Goal: Transaction & Acquisition: Purchase product/service

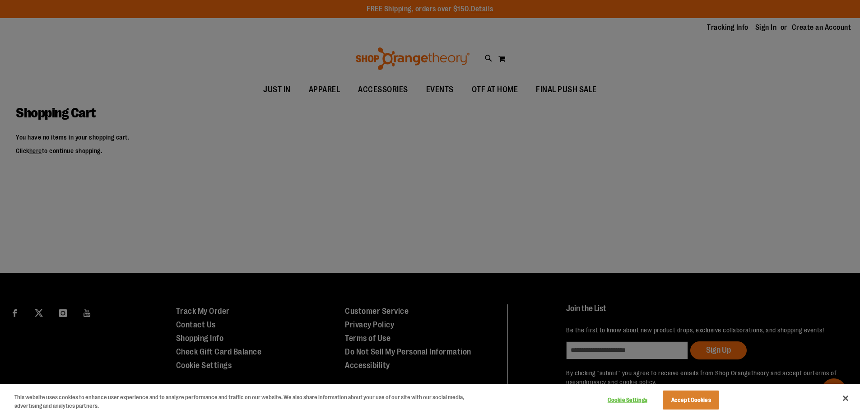
type input "**********"
click at [709, 401] on button "Accept Cookies" at bounding box center [691, 399] width 56 height 19
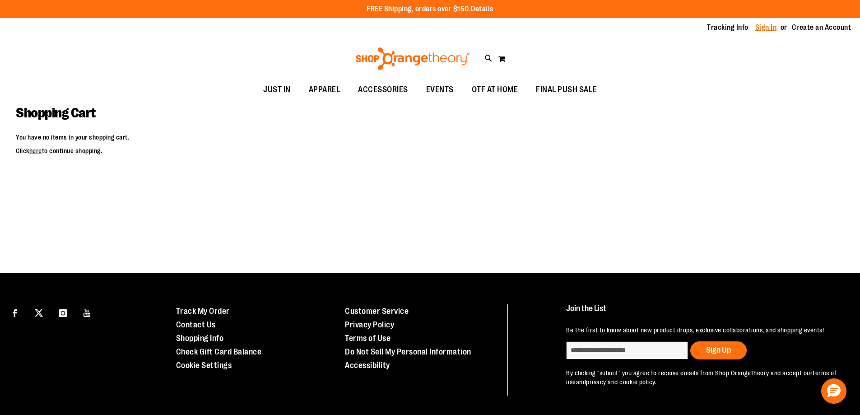
click at [755, 27] on link "Sign In" at bounding box center [766, 28] width 22 height 10
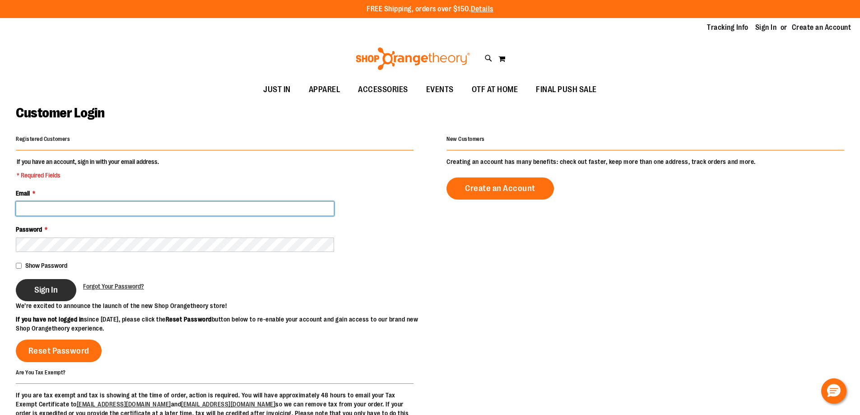
type input "**********"
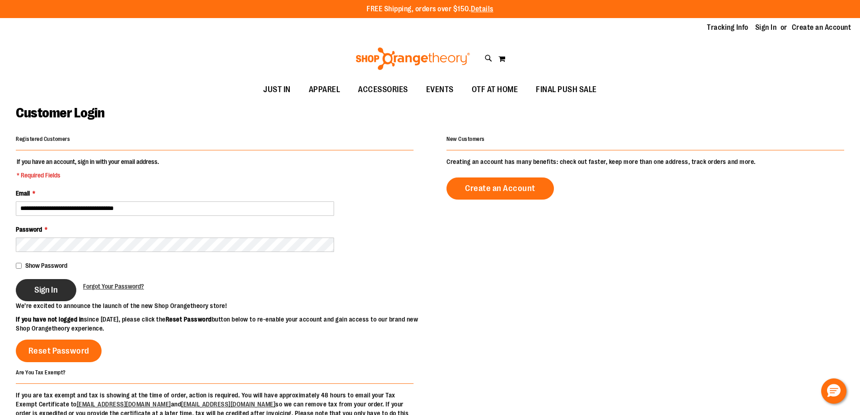
type input "**********"
click at [59, 282] on button "Sign In" at bounding box center [46, 290] width 60 height 22
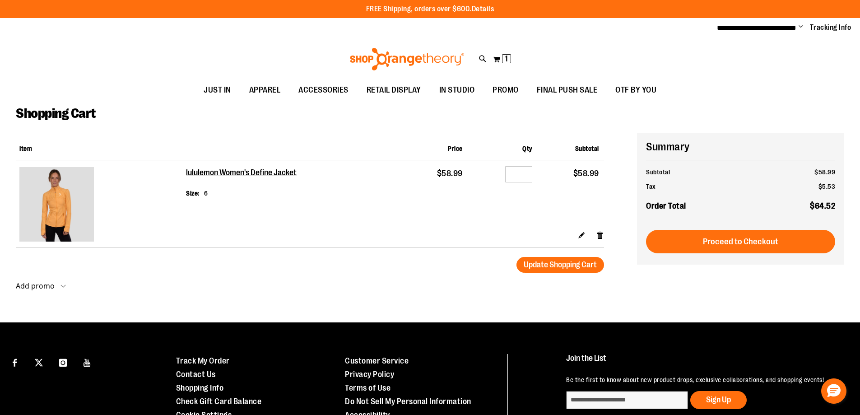
type input "**********"
click at [846, 414] on div at bounding box center [430, 415] width 860 height 0
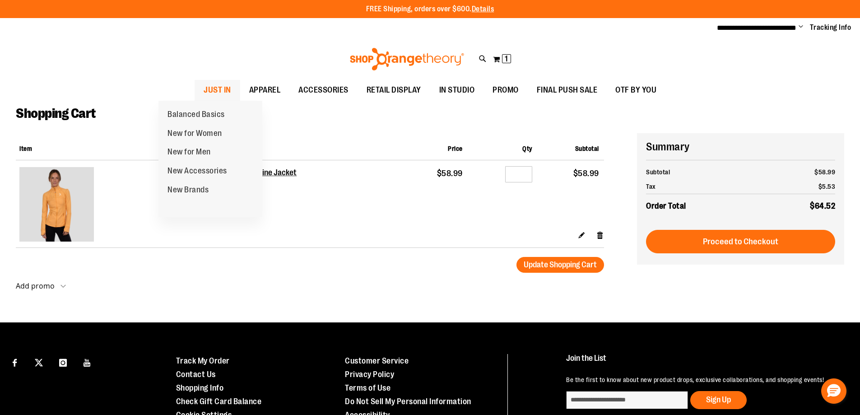
click at [204, 94] on span "JUST IN" at bounding box center [218, 90] width 28 height 20
click at [204, 86] on span "JUST IN" at bounding box center [218, 90] width 28 height 20
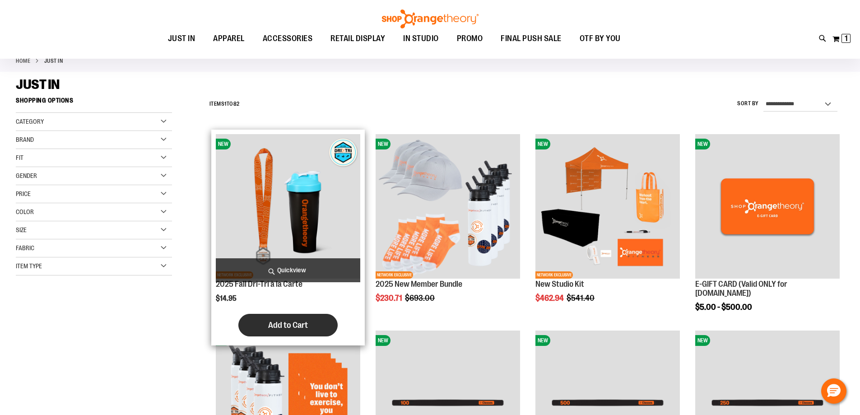
scroll to position [90, 0]
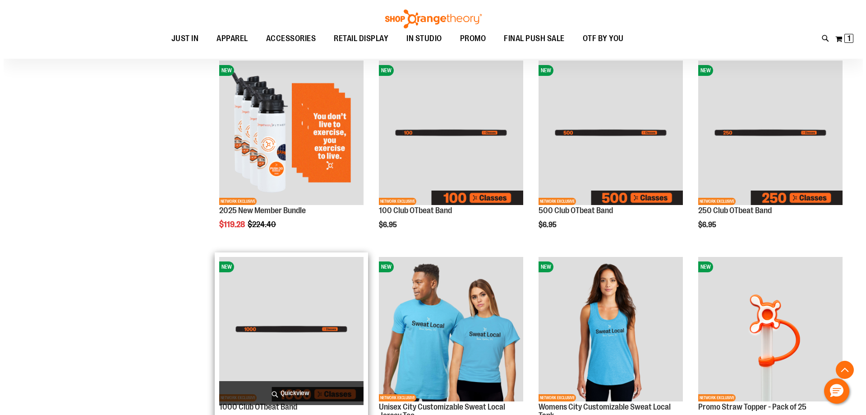
scroll to position [406, 0]
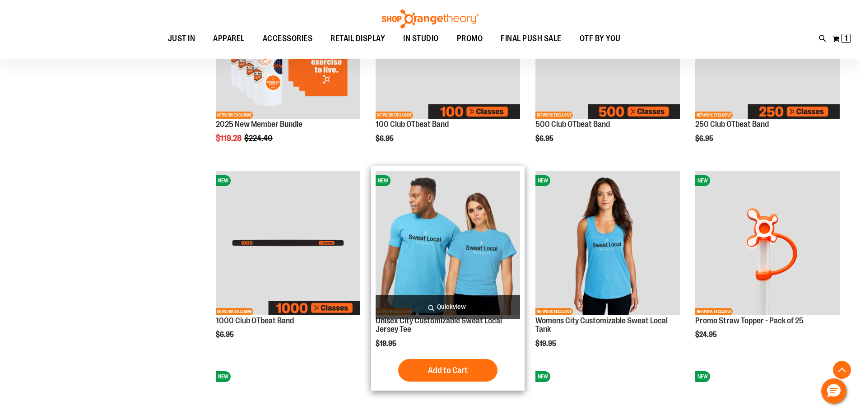
type input "**********"
click at [456, 301] on span "Quickview" at bounding box center [447, 307] width 144 height 24
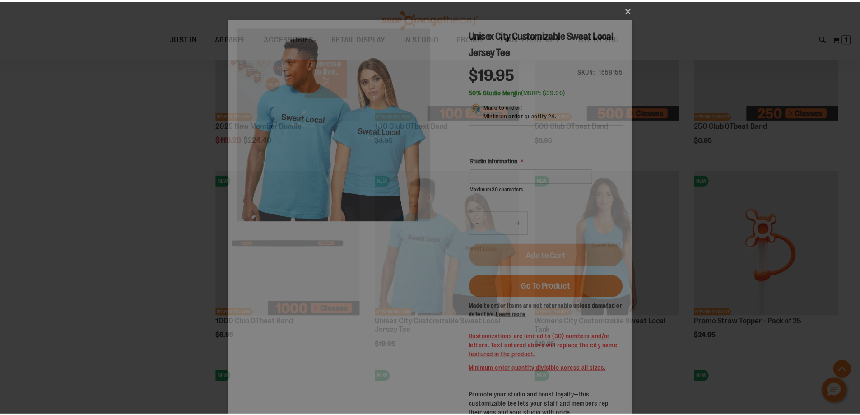
scroll to position [0, 0]
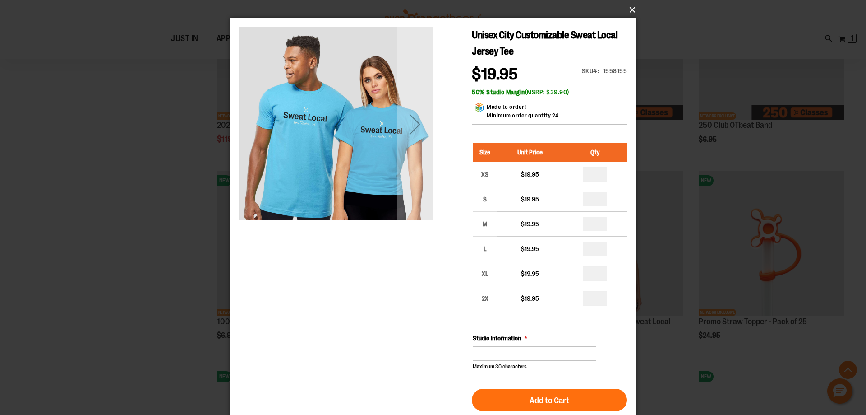
click at [633, 9] on button "×" at bounding box center [436, 10] width 406 height 20
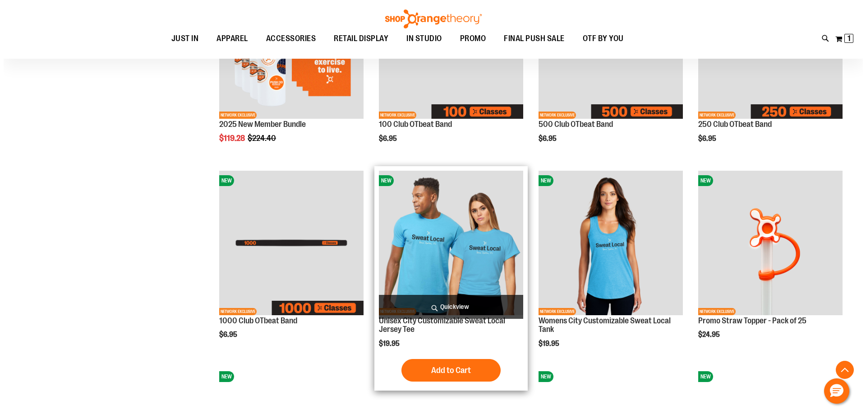
scroll to position [631, 0]
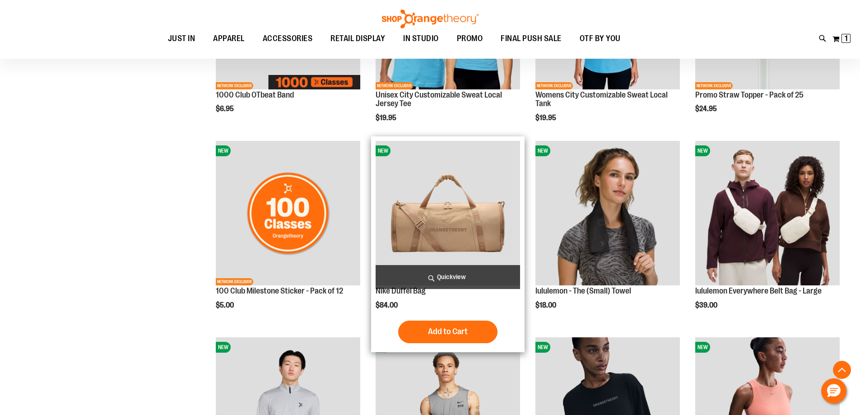
click at [431, 279] on span "Quickview" at bounding box center [447, 277] width 144 height 24
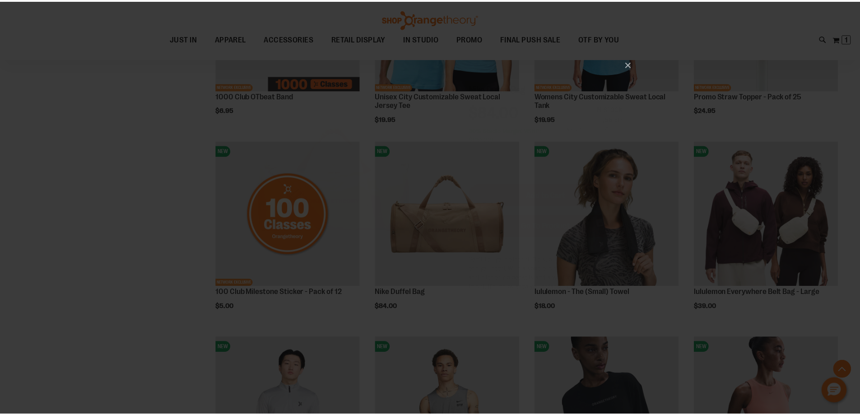
scroll to position [0, 0]
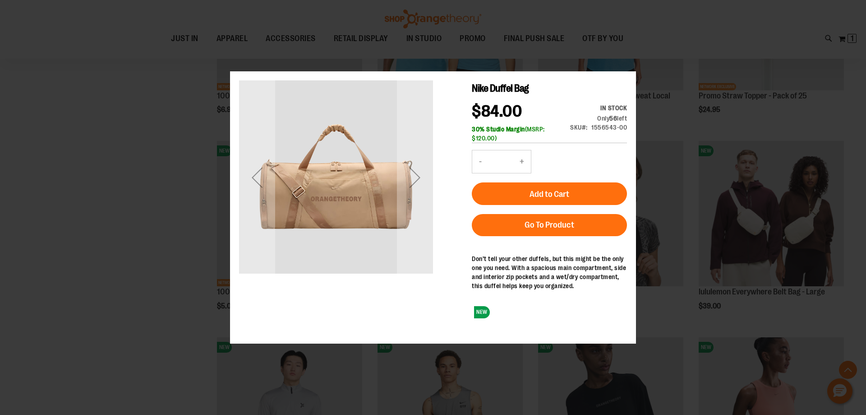
click at [635, 62] on div "×" at bounding box center [433, 207] width 866 height 415
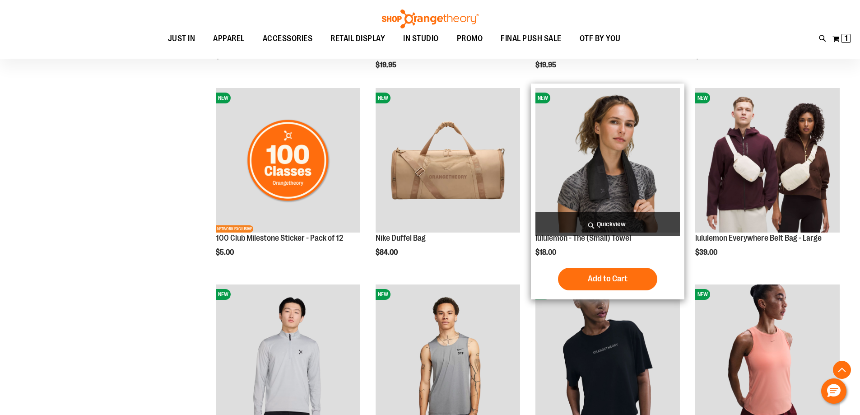
scroll to position [812, 0]
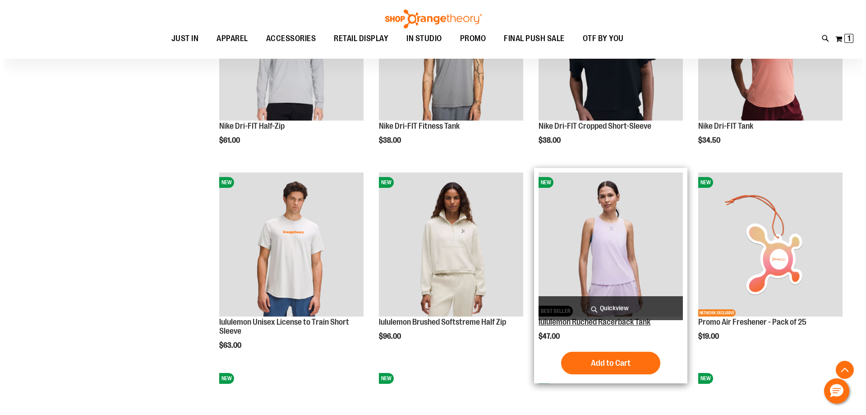
scroll to position [902, 0]
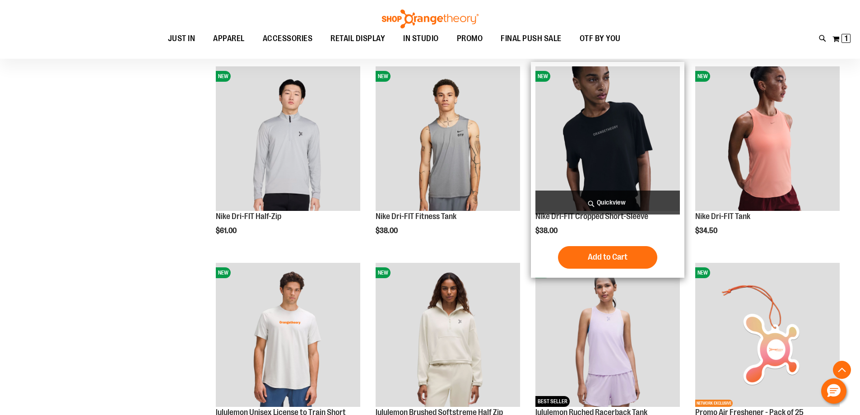
click at [602, 198] on span "Quickview" at bounding box center [607, 202] width 144 height 24
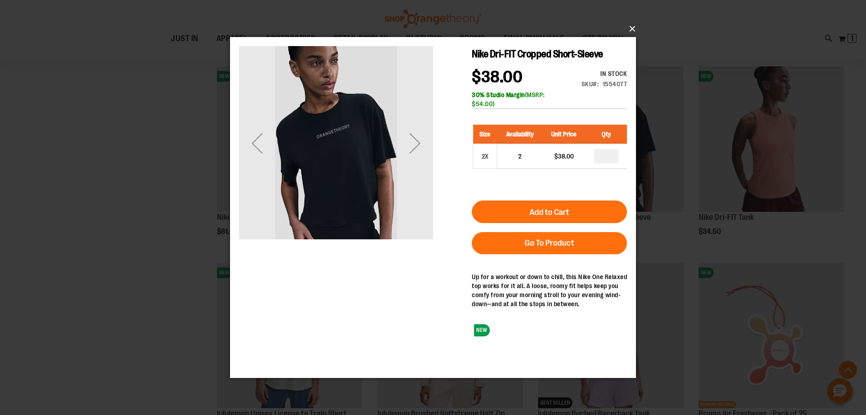
click at [636, 33] on button "×" at bounding box center [436, 29] width 406 height 20
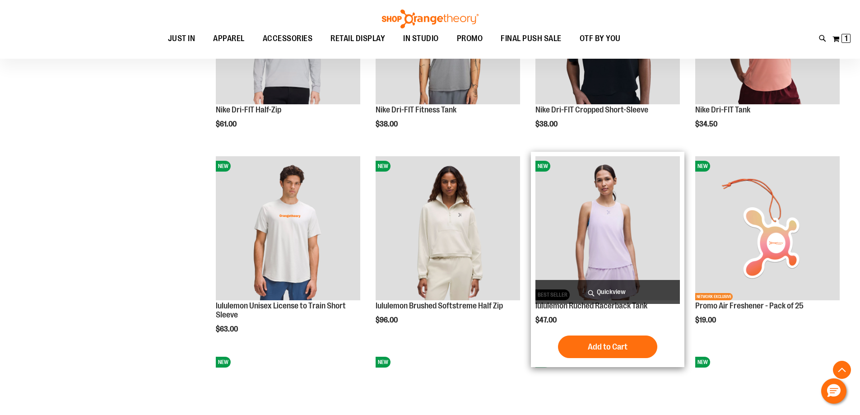
scroll to position [1128, 0]
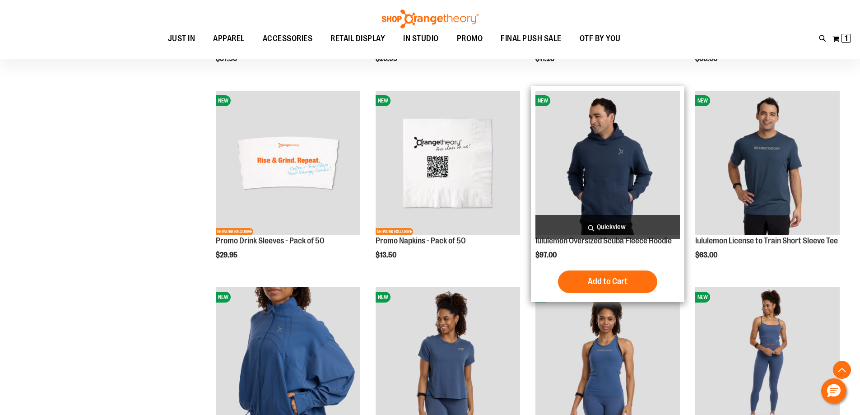
scroll to position [1624, 0]
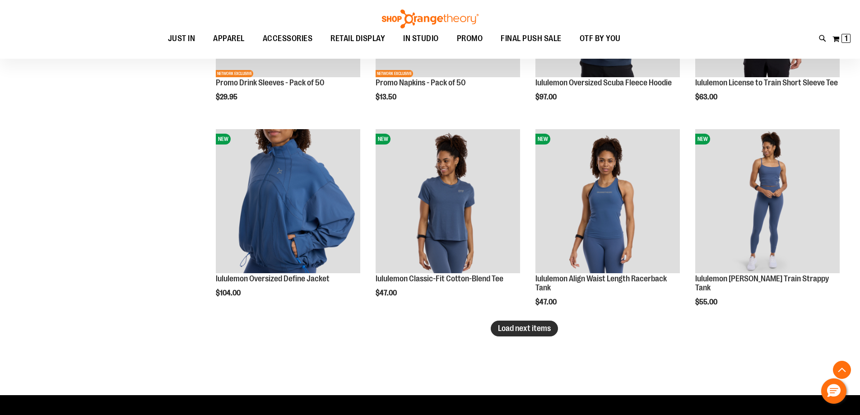
click at [500, 324] on span "Load next items" at bounding box center [524, 328] width 53 height 9
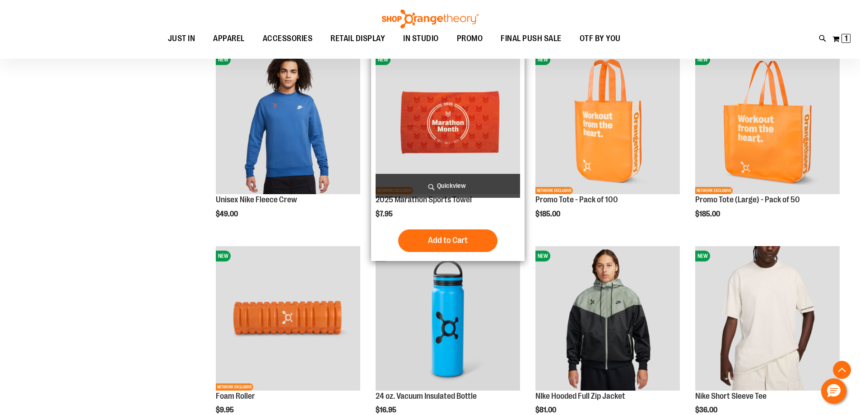
scroll to position [1895, 0]
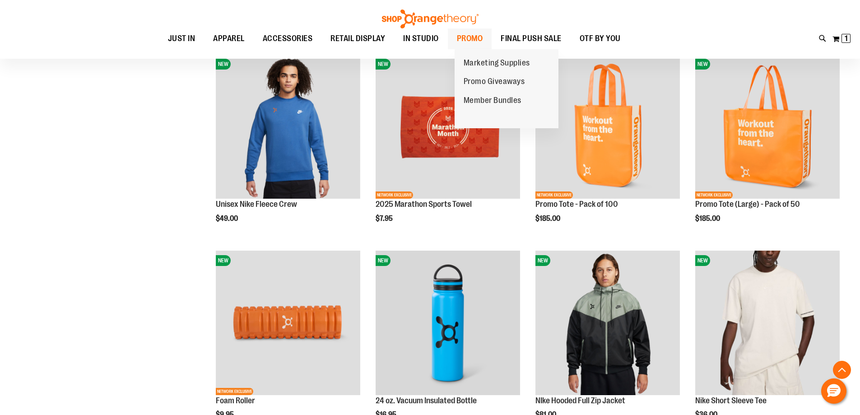
click at [479, 34] on span "PROMO" at bounding box center [470, 38] width 26 height 20
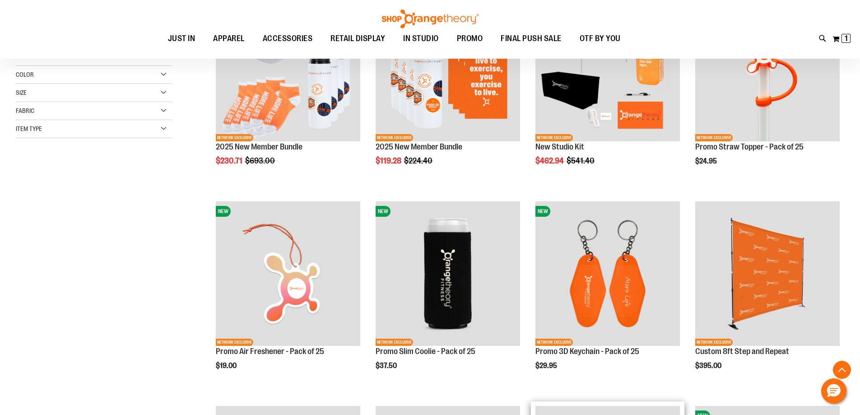
scroll to position [246, 0]
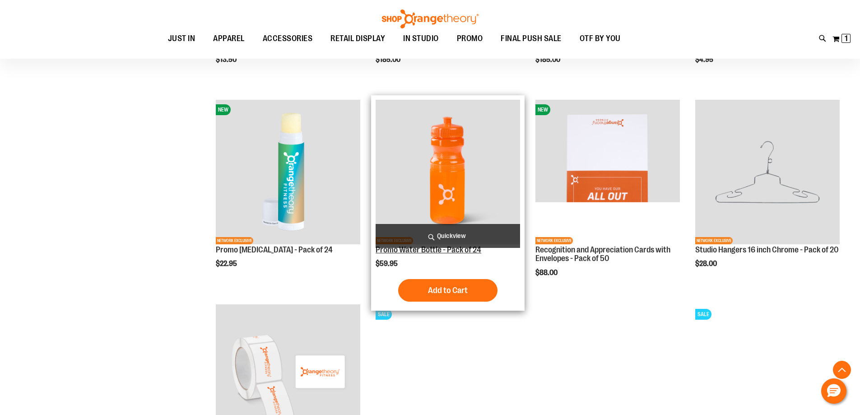
scroll to position [902, 0]
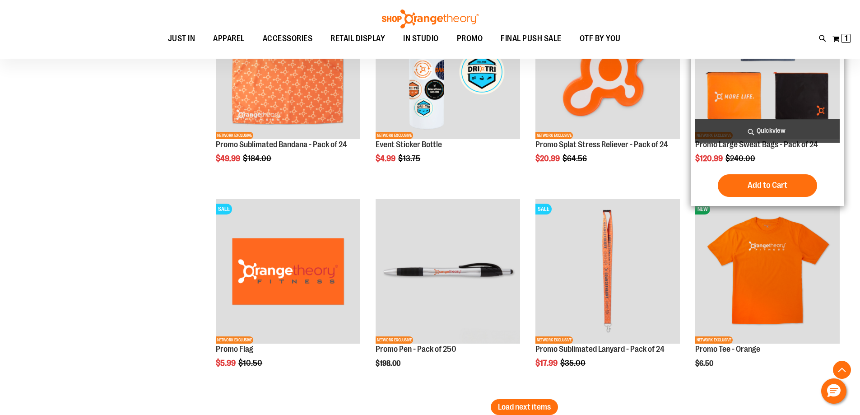
scroll to position [1534, 0]
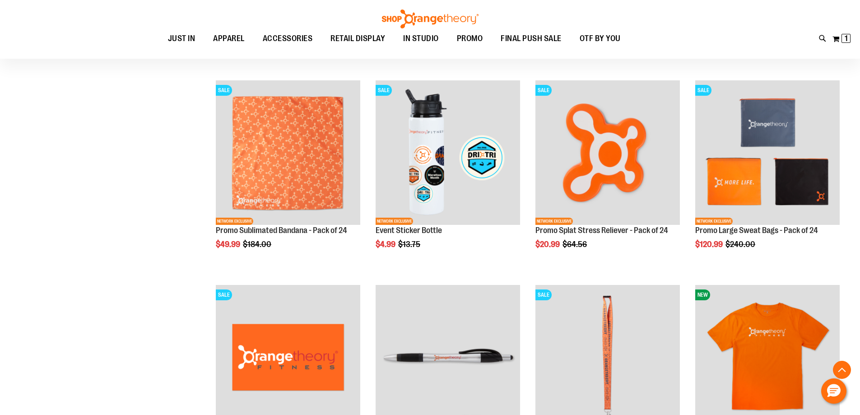
type input "**********"
click at [431, 11] on img at bounding box center [429, 18] width 99 height 19
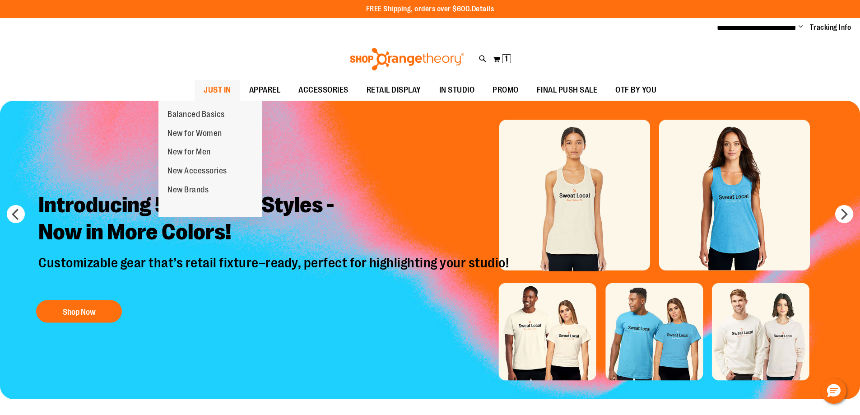
type input "**********"
click at [233, 87] on span at bounding box center [237, 88] width 9 height 5
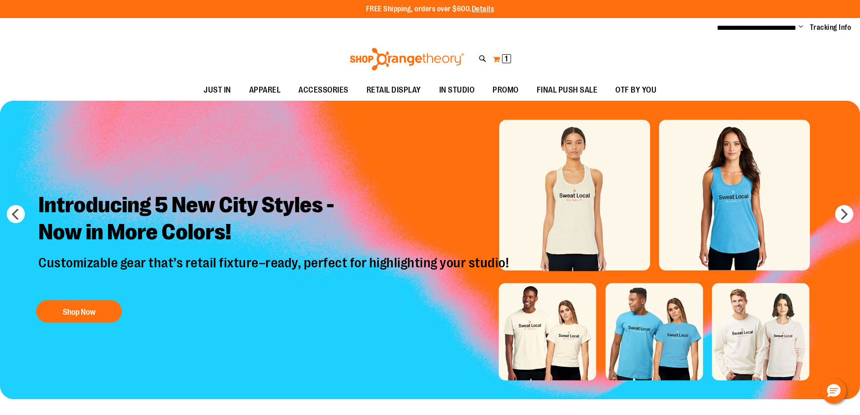
click at [498, 61] on button "My Cart 1 1 items" at bounding box center [501, 59] width 19 height 14
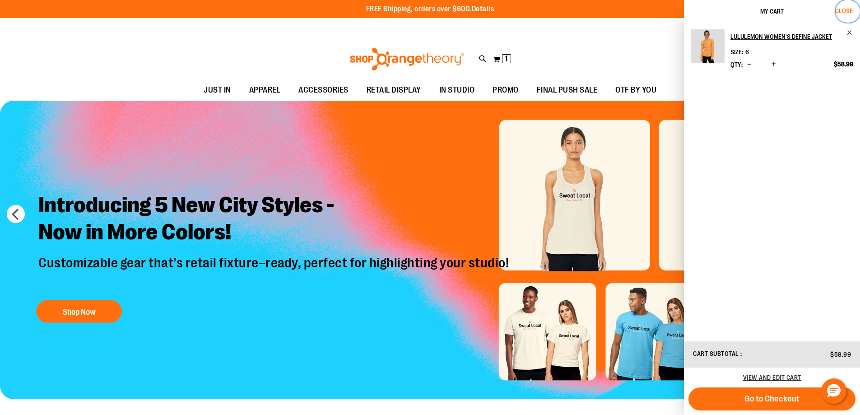
click at [848, 7] on span "Close" at bounding box center [844, 10] width 18 height 7
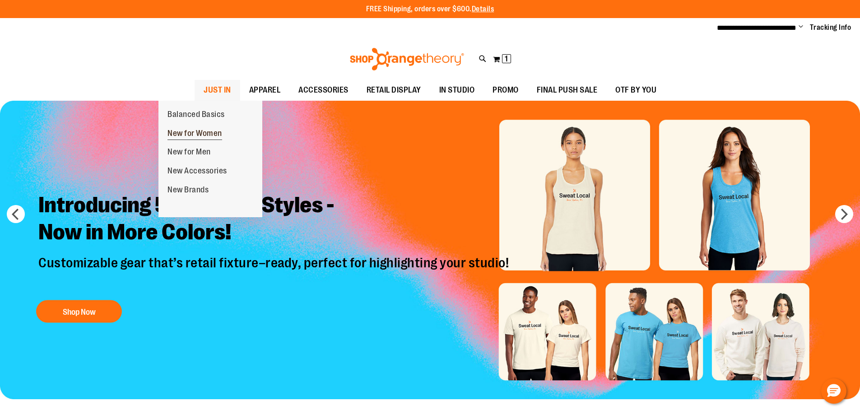
click at [191, 136] on span "New for Women" at bounding box center [194, 134] width 55 height 11
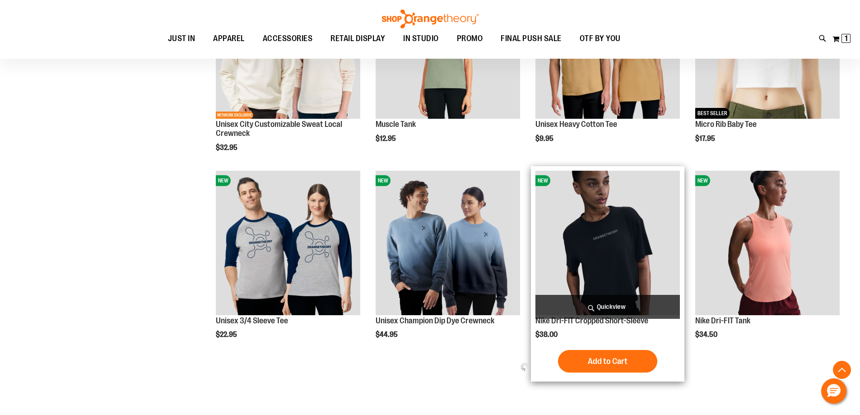
scroll to position [451, 0]
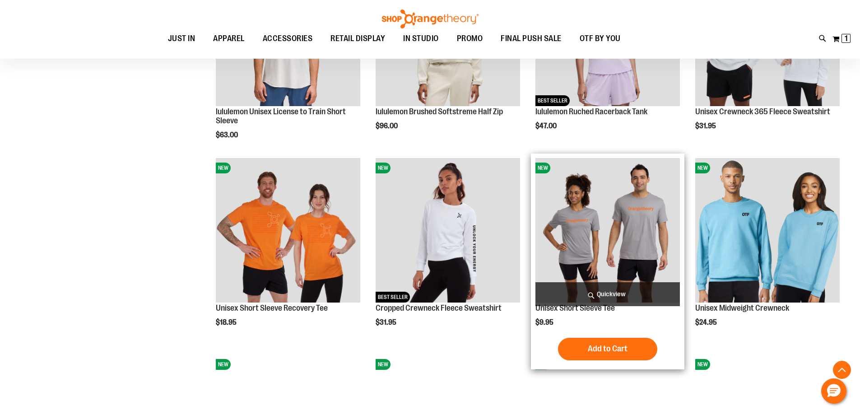
scroll to position [812, 0]
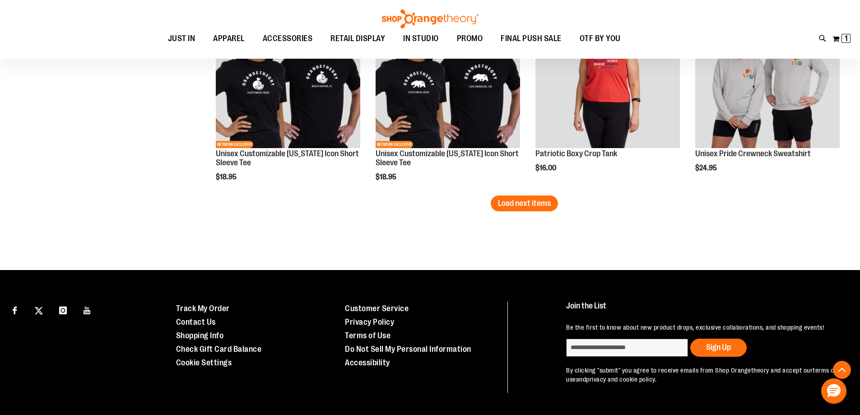
scroll to position [1760, 0]
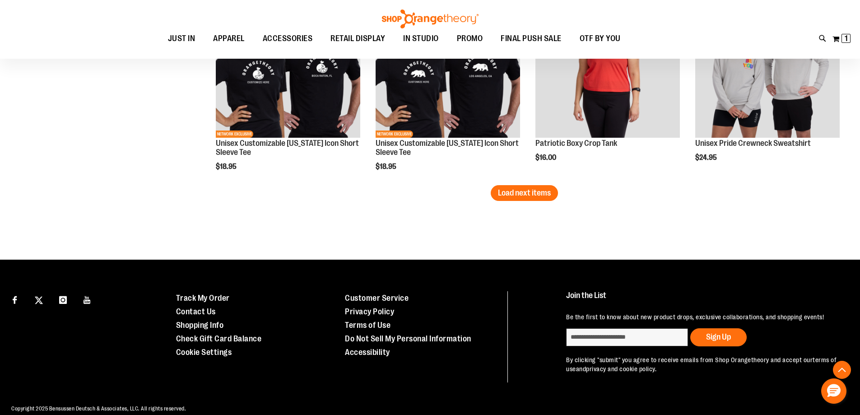
type input "**********"
click at [524, 189] on span "Load next items" at bounding box center [524, 192] width 53 height 9
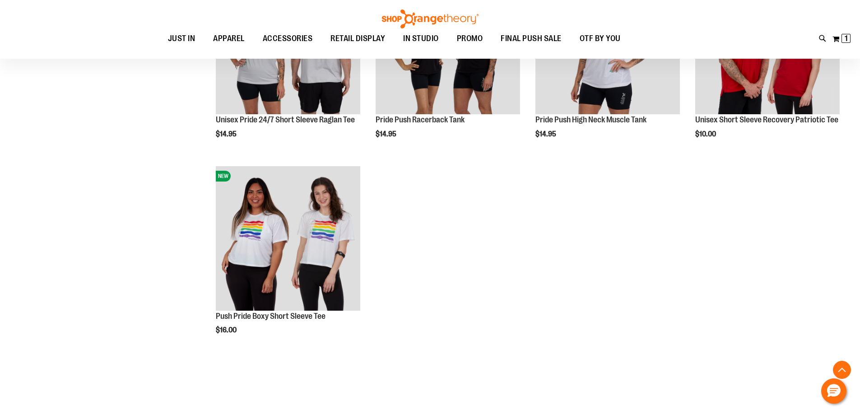
scroll to position [2030, 0]
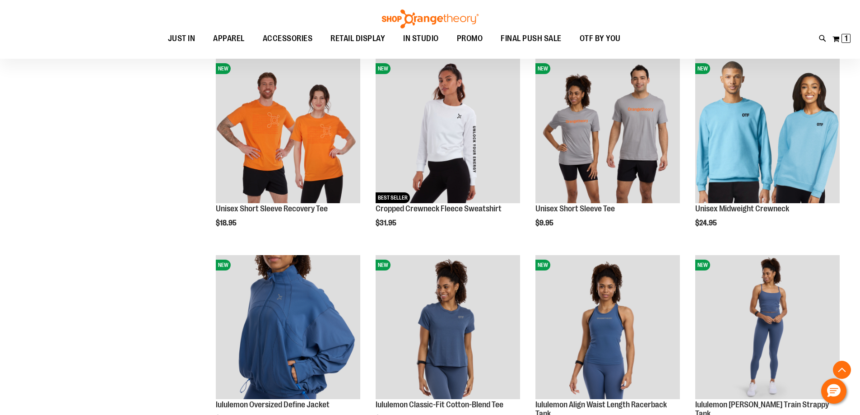
scroll to position [992, 0]
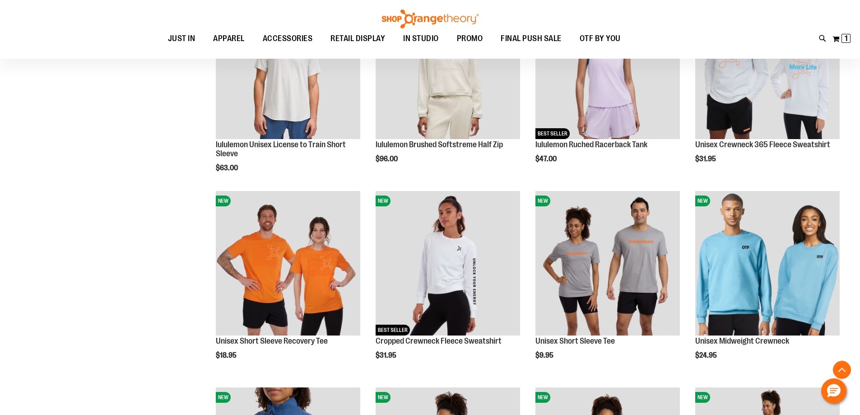
scroll to position [676, 0]
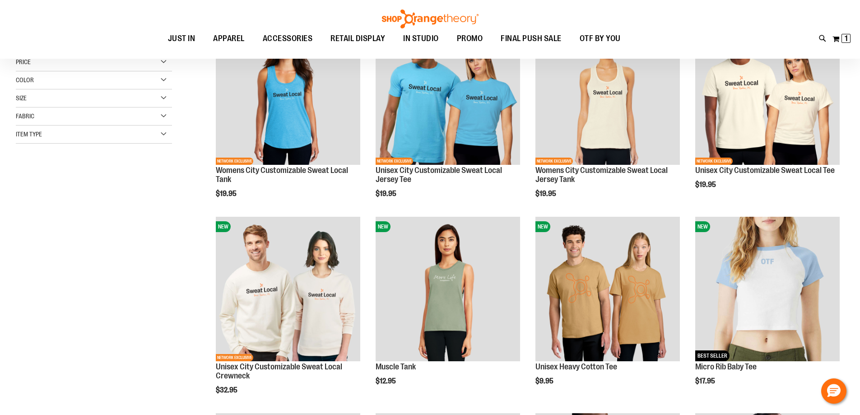
scroll to position [135, 0]
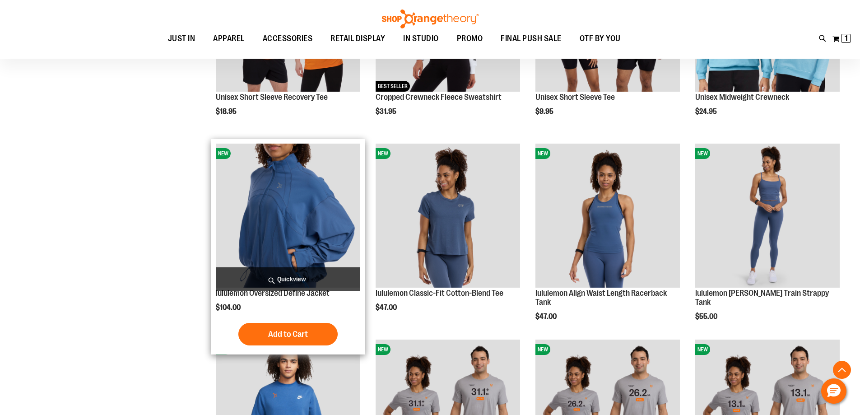
scroll to position [1038, 0]
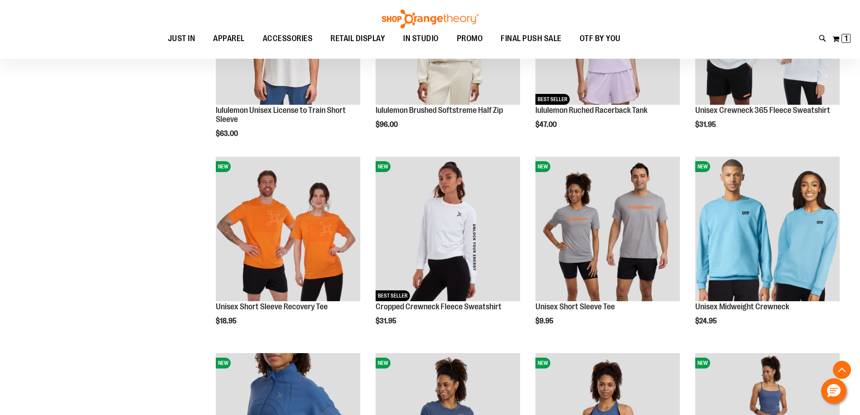
scroll to position [722, 0]
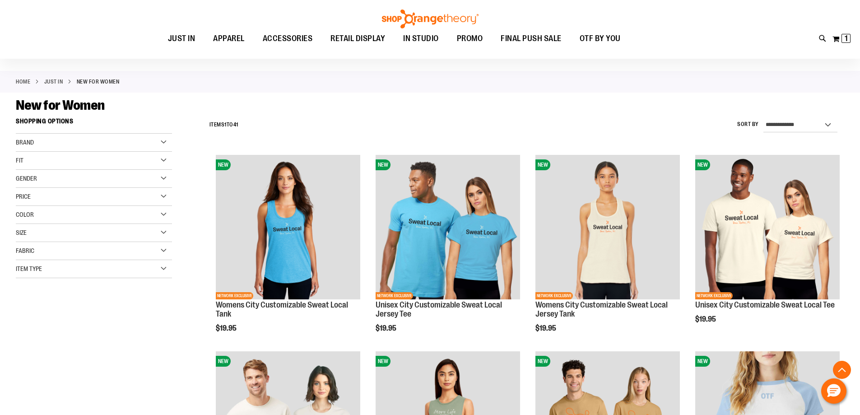
scroll to position [225, 0]
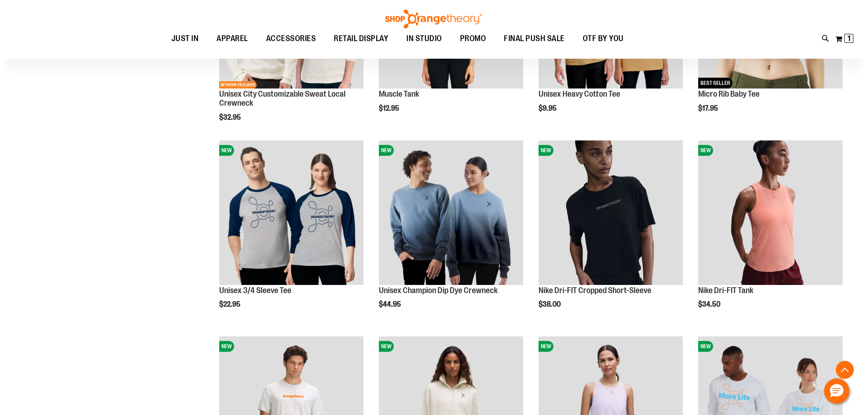
scroll to position [451, 0]
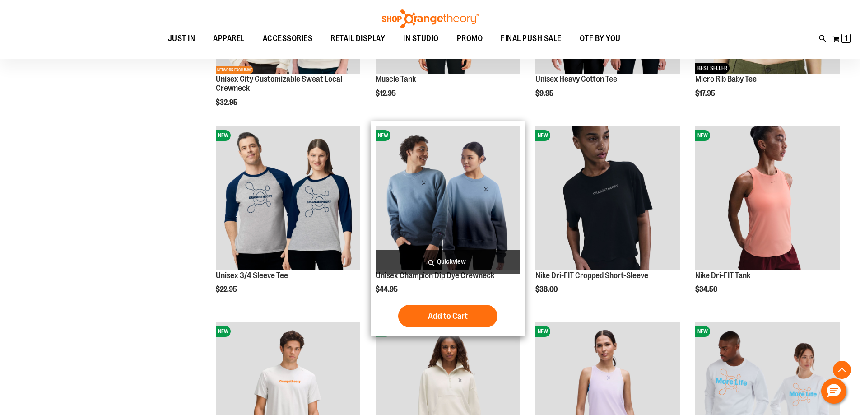
click at [461, 262] on span "Quickview" at bounding box center [447, 262] width 144 height 24
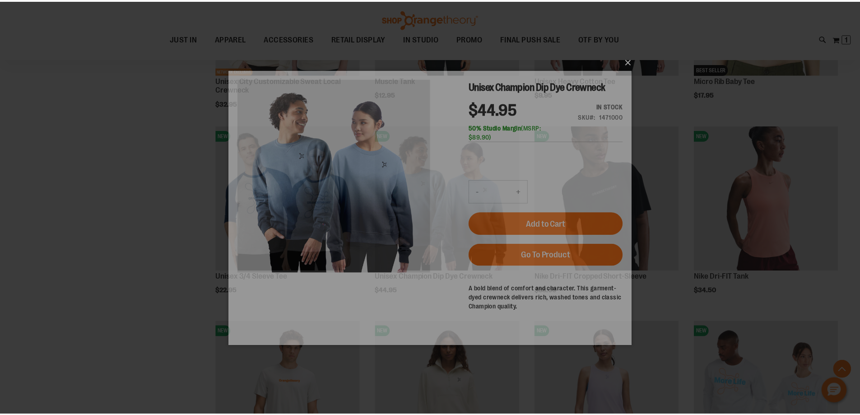
scroll to position [0, 0]
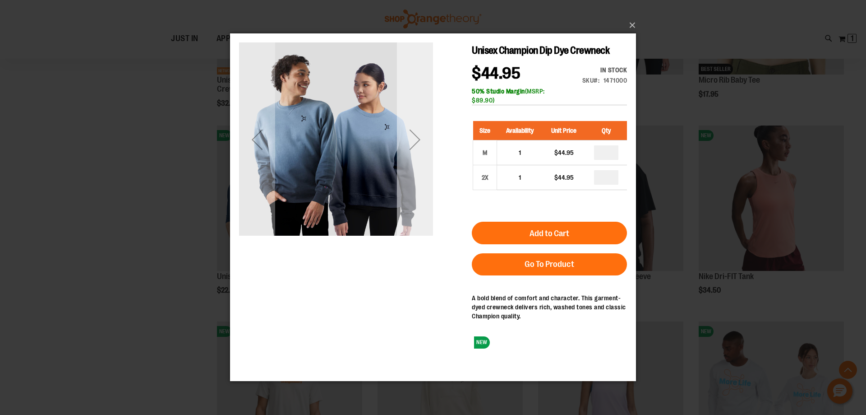
click at [417, 142] on div "Next" at bounding box center [415, 139] width 36 height 36
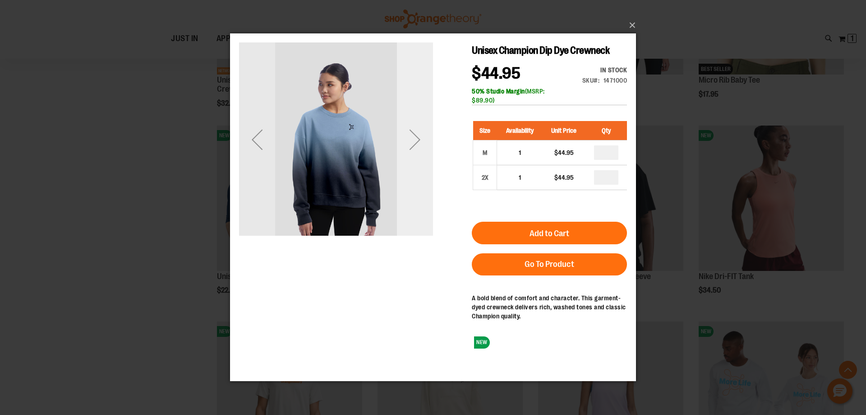
click at [415, 144] on div "Next" at bounding box center [415, 139] width 36 height 36
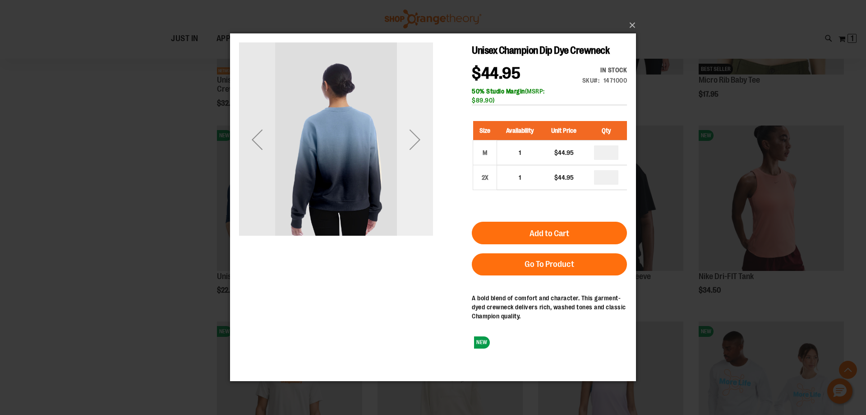
click at [412, 144] on div "Next" at bounding box center [415, 139] width 36 height 36
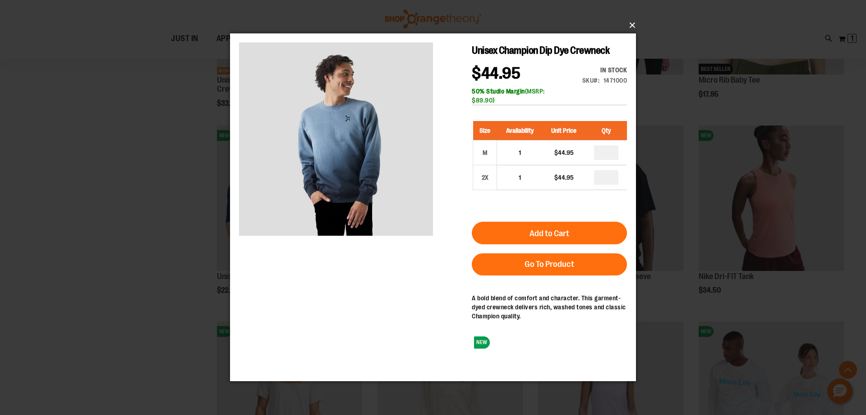
click at [634, 23] on button "×" at bounding box center [436, 25] width 406 height 20
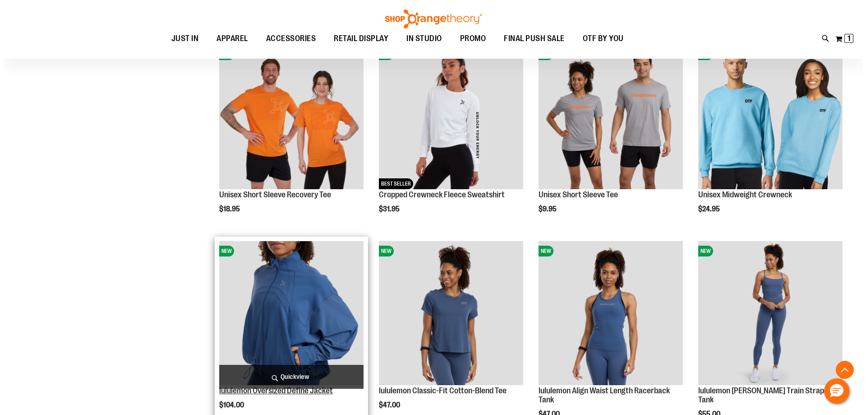
scroll to position [992, 0]
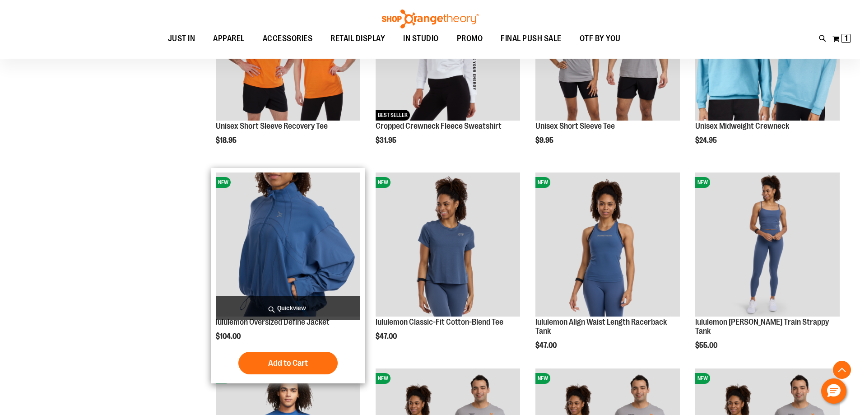
click at [277, 308] on span "Quickview" at bounding box center [288, 308] width 144 height 24
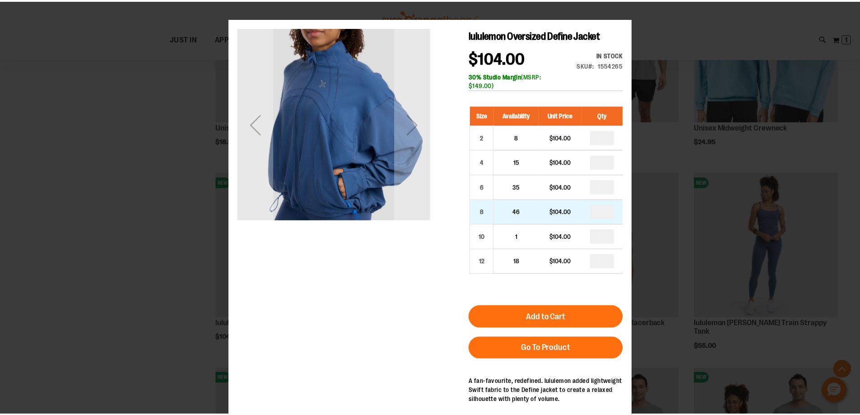
scroll to position [32, 0]
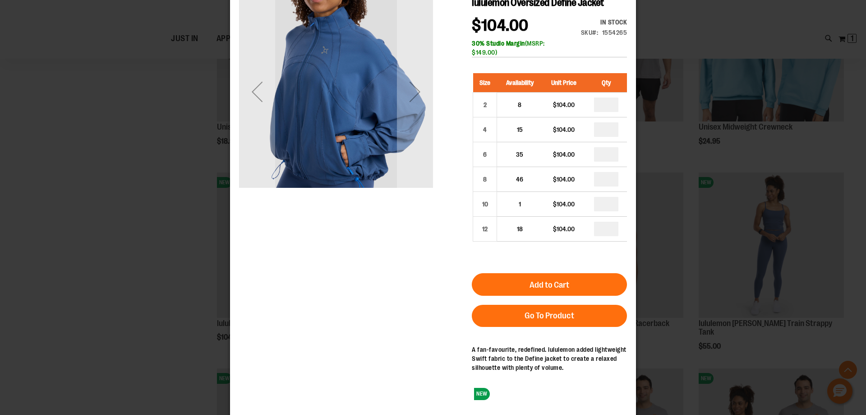
click at [662, 51] on div "×" at bounding box center [433, 175] width 866 height 415
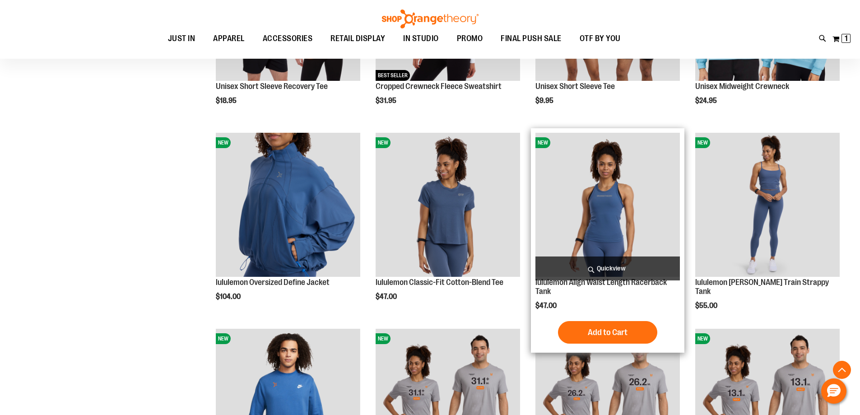
scroll to position [1083, 0]
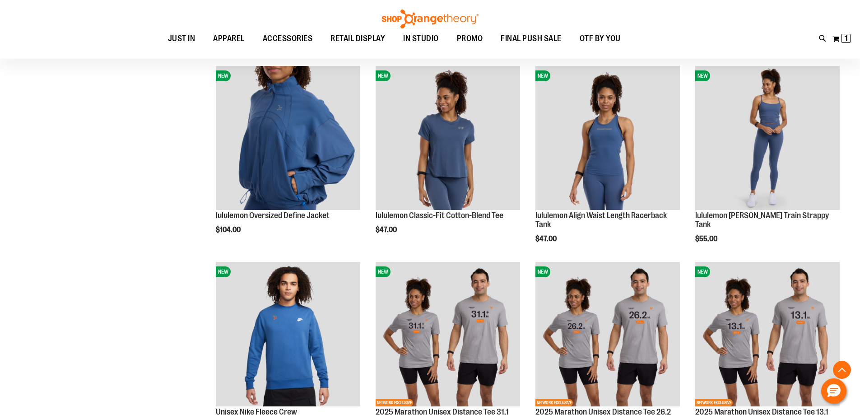
scroll to position [992, 0]
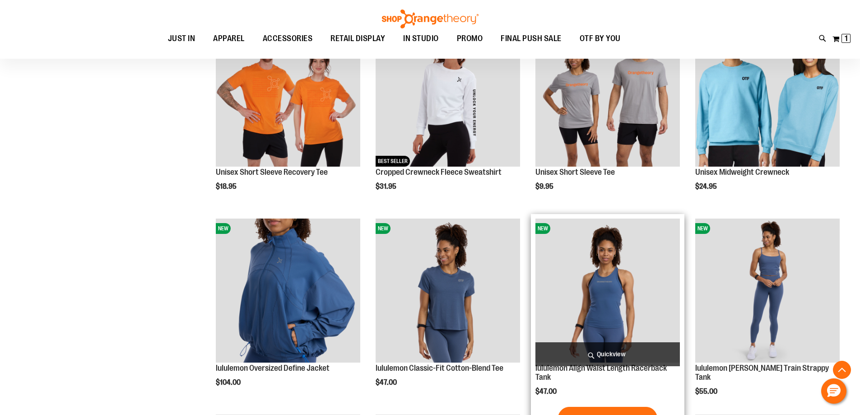
scroll to position [947, 0]
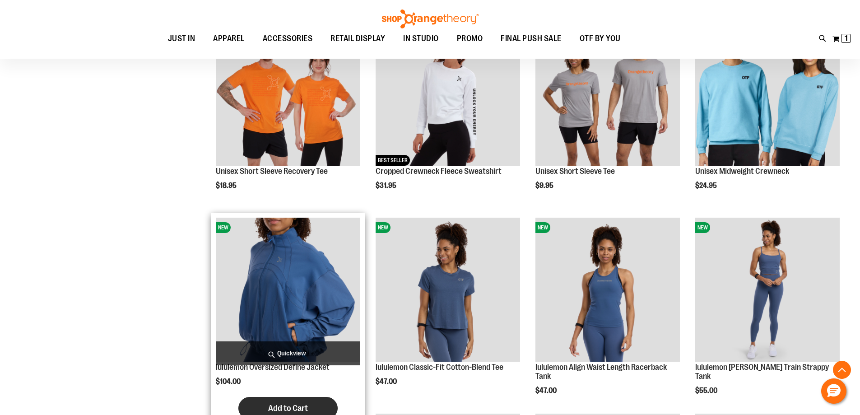
click at [320, 407] on button "Add to Cart" at bounding box center [287, 408] width 99 height 23
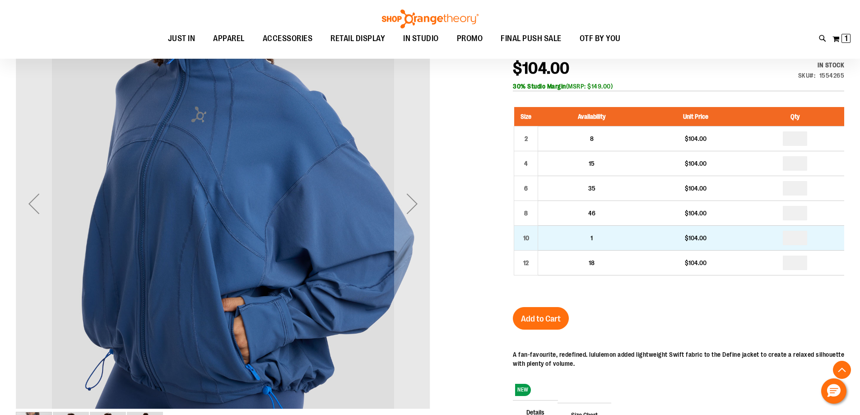
scroll to position [158, 0]
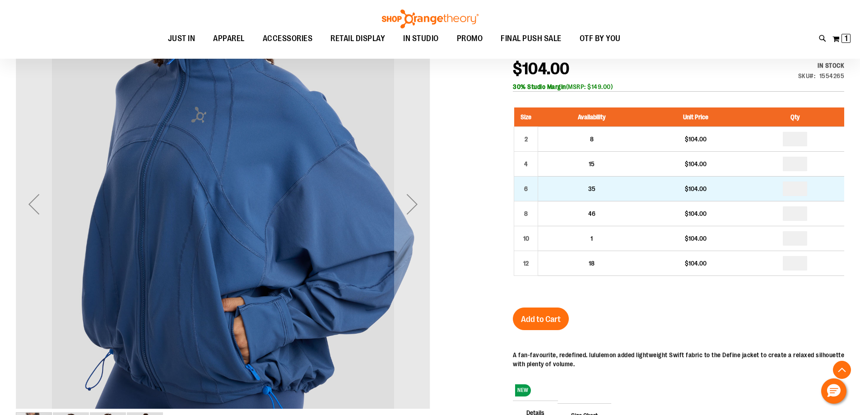
type input "**********"
click at [800, 191] on input "number" at bounding box center [795, 188] width 24 height 14
type input "*"
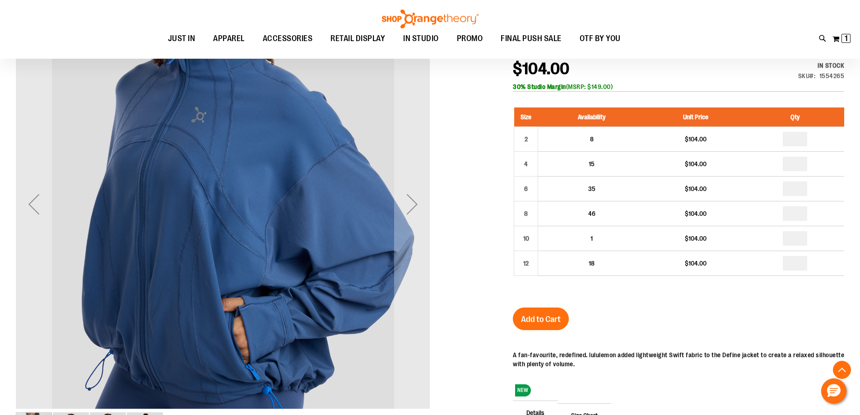
drag, startPoint x: 544, startPoint y: 316, endPoint x: 541, endPoint y: 328, distance: 12.2
click at [541, 328] on button "Add to Cart" at bounding box center [541, 318] width 56 height 23
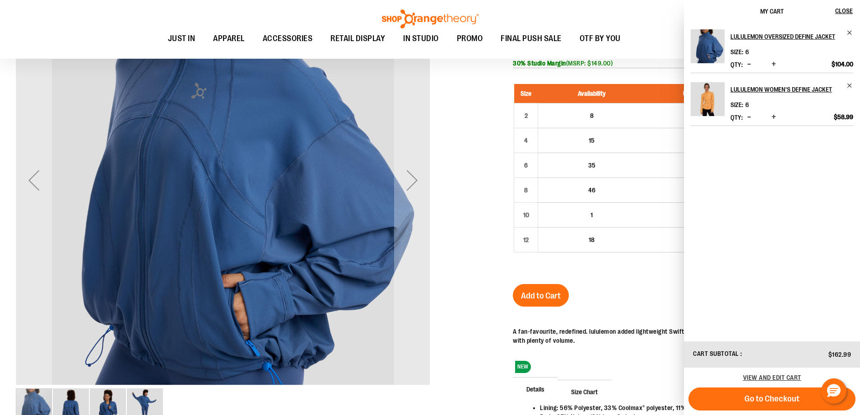
scroll to position [134, 0]
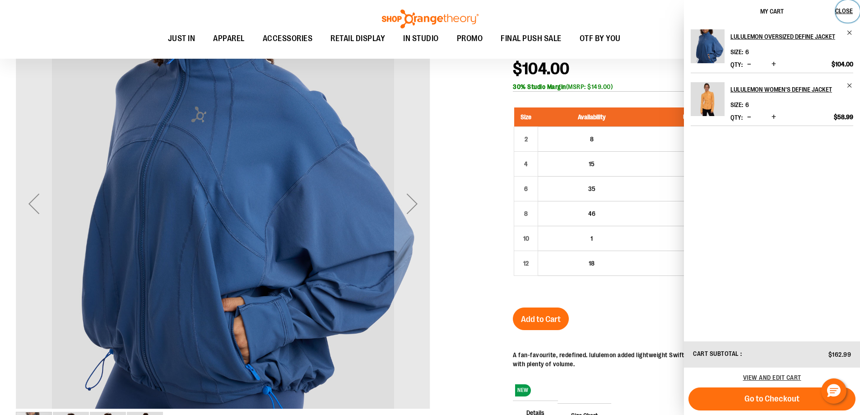
drag, startPoint x: 843, startPoint y: 9, endPoint x: 780, endPoint y: 6, distance: 63.2
click at [845, 5] on button "Close" at bounding box center [847, 11] width 24 height 23
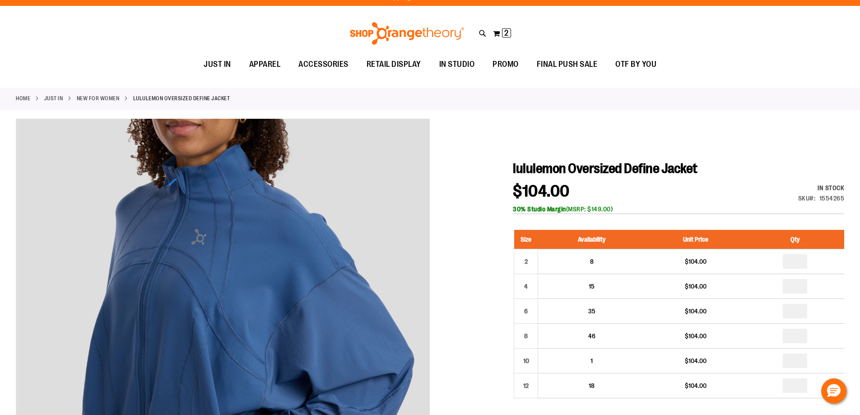
scroll to position [0, 0]
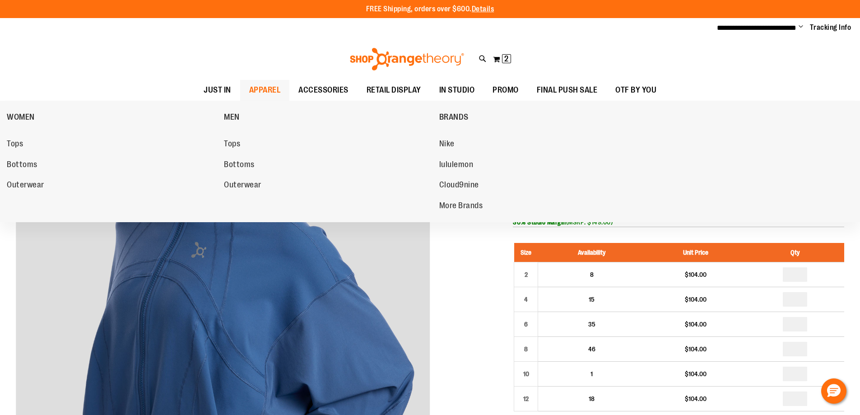
click at [249, 87] on span "APPAREL" at bounding box center [265, 90] width 32 height 20
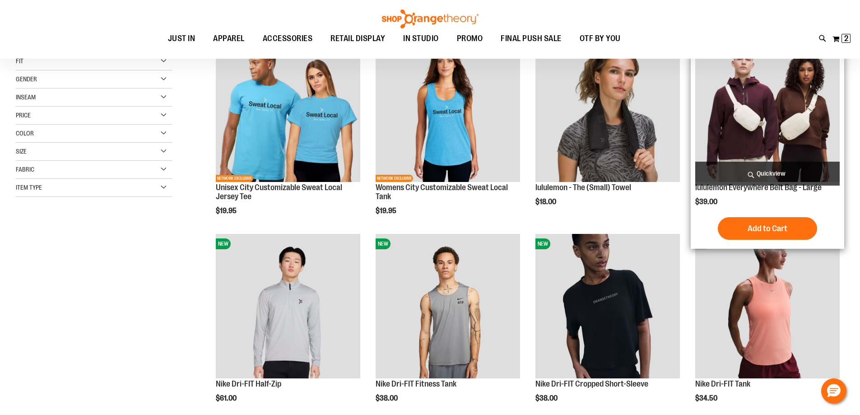
scroll to position [270, 0]
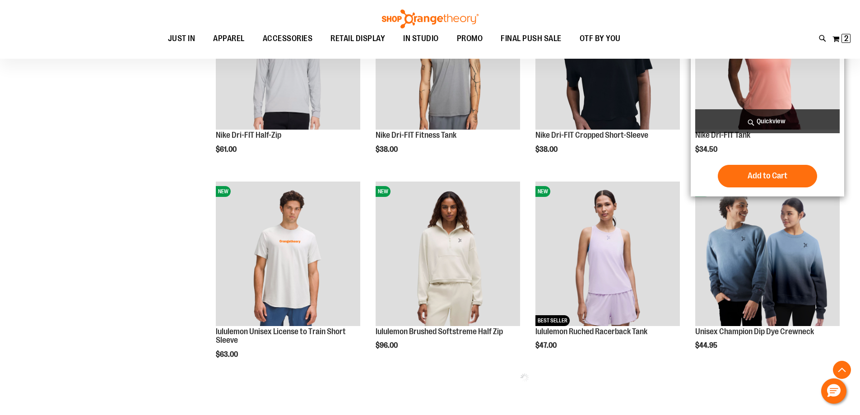
scroll to position [406, 0]
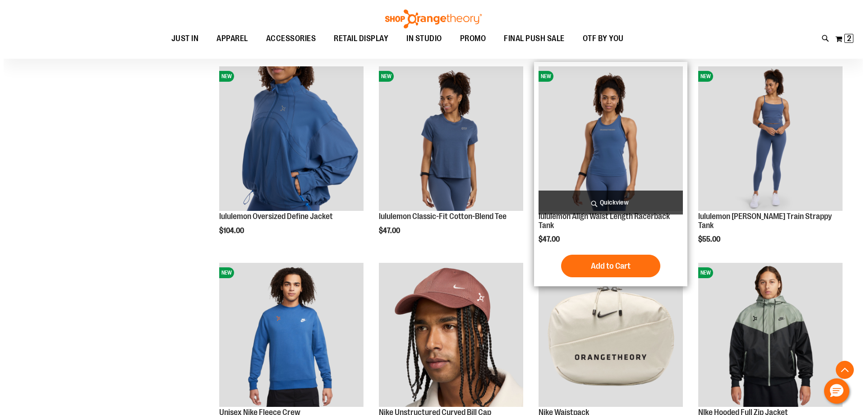
scroll to position [676, 0]
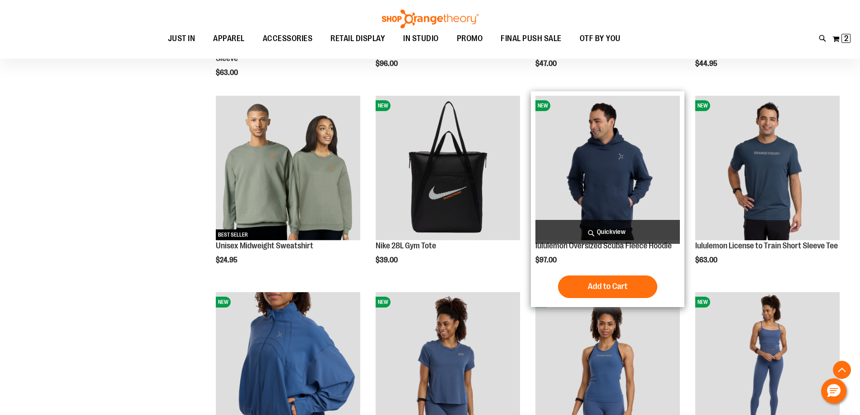
type input "**********"
click at [613, 227] on span "Quickview" at bounding box center [607, 232] width 144 height 24
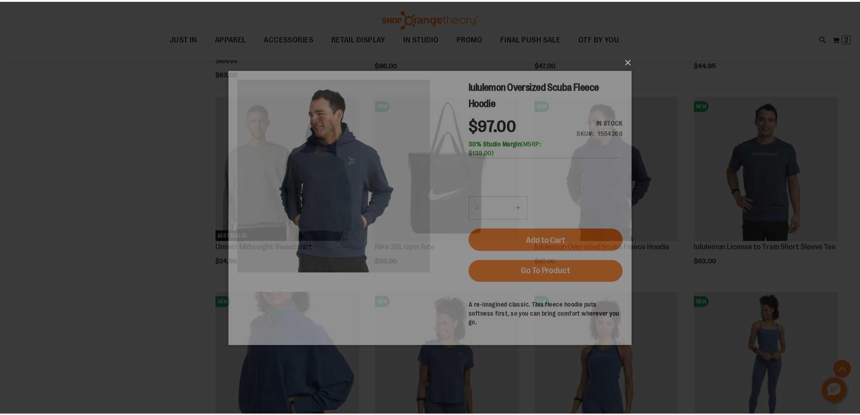
scroll to position [0, 0]
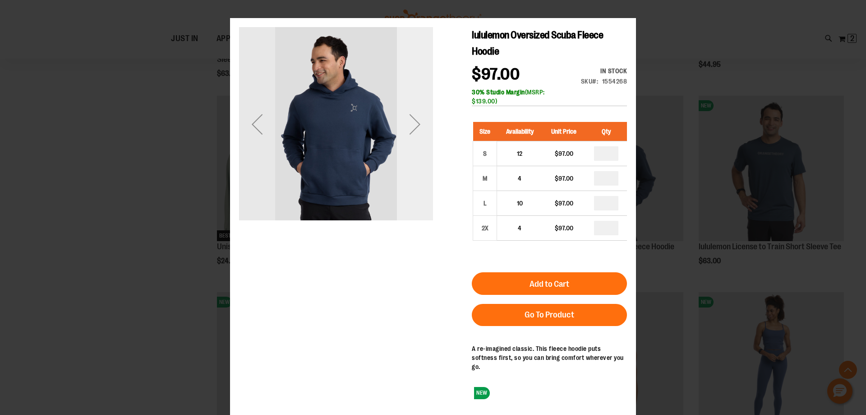
drag, startPoint x: 415, startPoint y: 118, endPoint x: 420, endPoint y: 125, distance: 9.1
click at [417, 118] on div "Next" at bounding box center [415, 124] width 36 height 36
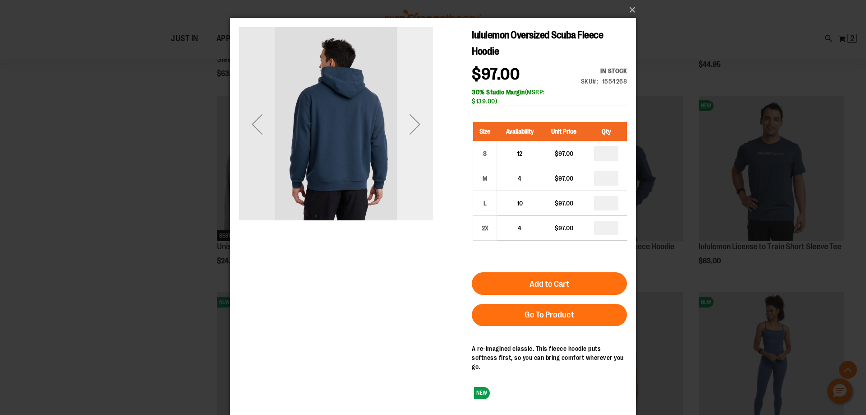
click at [416, 120] on div "Next" at bounding box center [415, 124] width 36 height 36
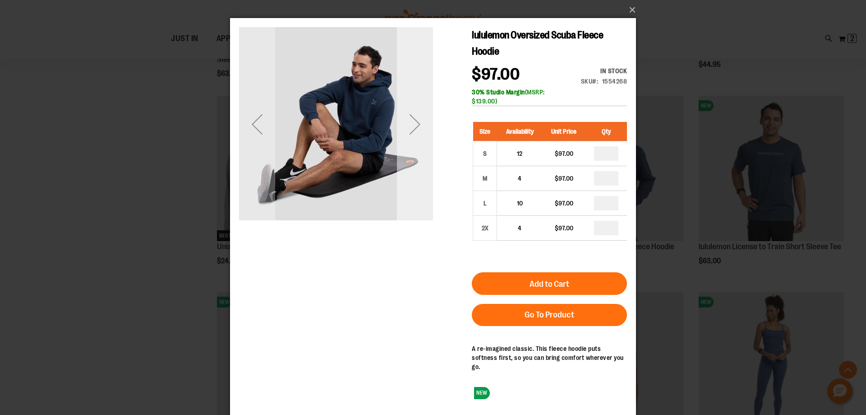
click at [417, 121] on div "Next" at bounding box center [415, 124] width 36 height 36
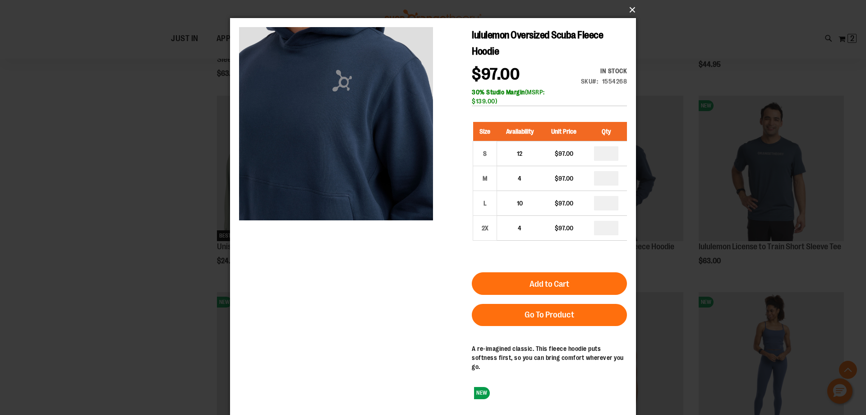
drag, startPoint x: 629, startPoint y: 12, endPoint x: 641, endPoint y: 29, distance: 21.0
click at [626, 6] on button "×" at bounding box center [436, 10] width 406 height 20
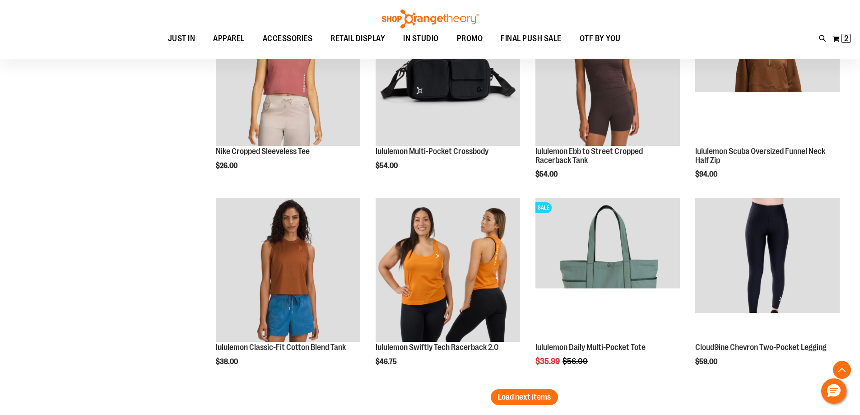
scroll to position [1714, 0]
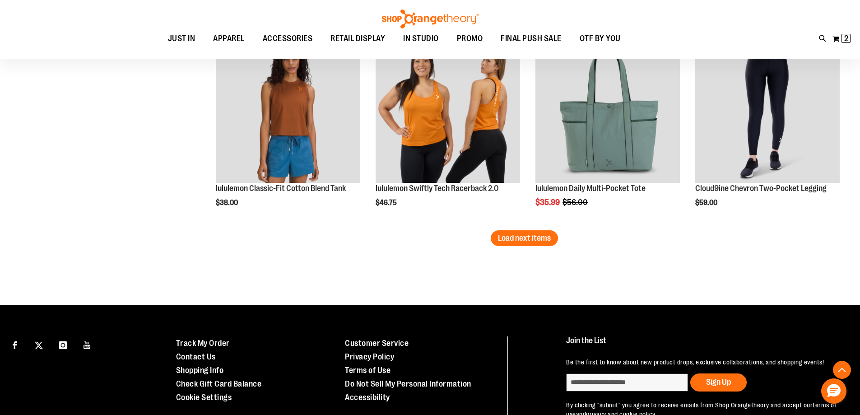
click at [542, 244] on button "Load next items" at bounding box center [524, 238] width 67 height 16
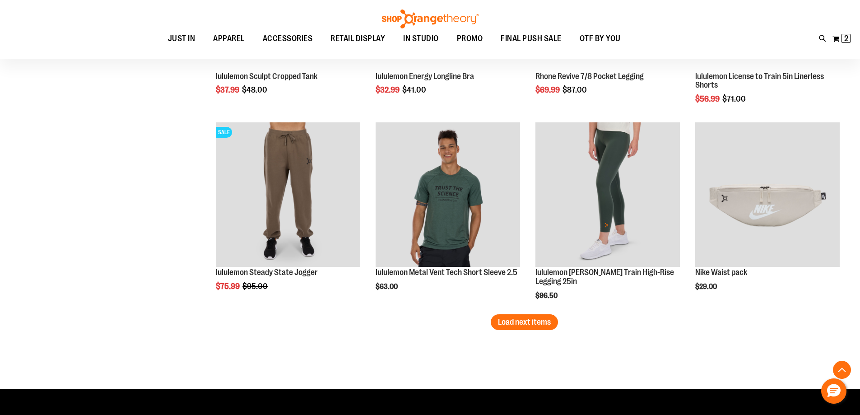
scroll to position [2301, 0]
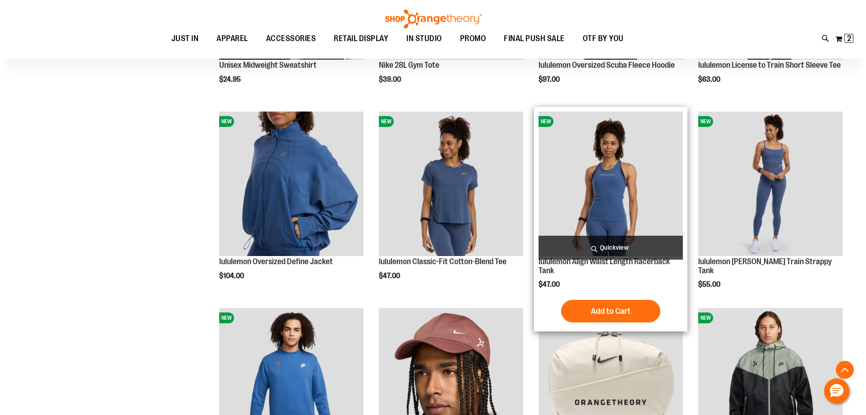
scroll to position [631, 0]
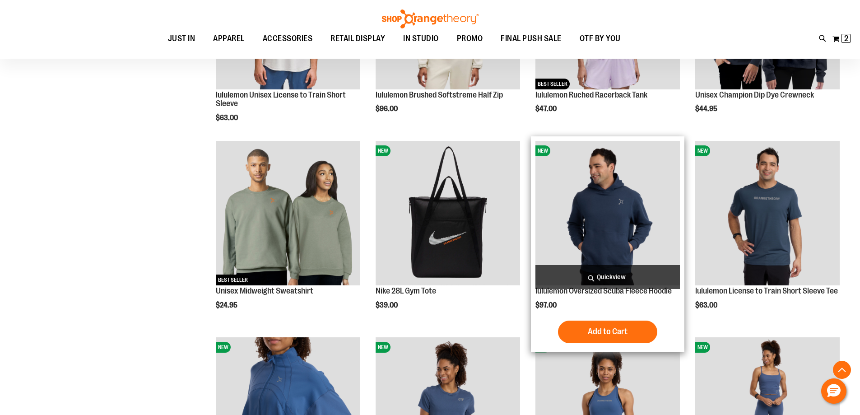
click at [597, 274] on span "Quickview" at bounding box center [607, 277] width 144 height 24
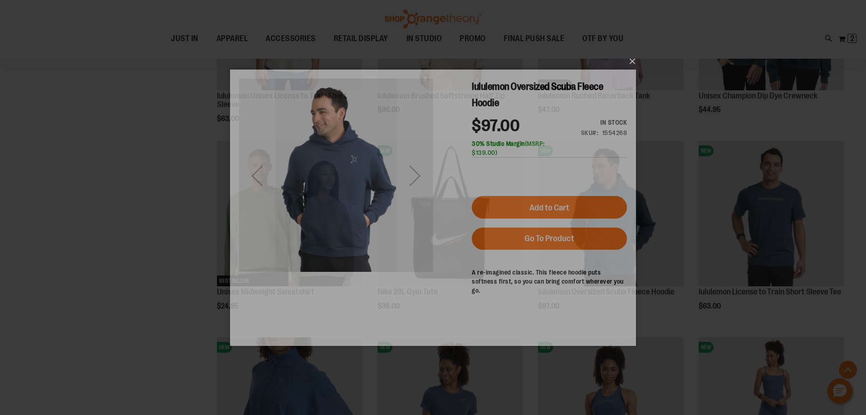
scroll to position [0, 0]
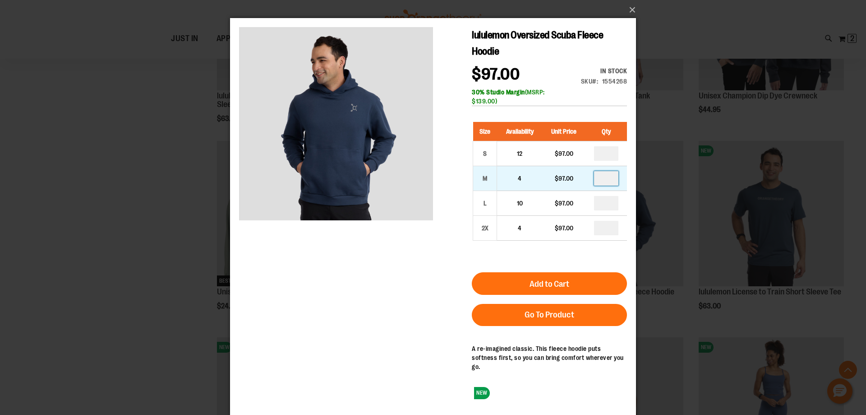
click at [614, 177] on input "number" at bounding box center [606, 178] width 24 height 14
type input "*"
click at [574, 347] on div "lululemon Oversized Scuba Fleece Hoodie $97.00 In stock Only %1 left SKU 155426…" at bounding box center [549, 216] width 155 height 379
click at [582, 283] on button "Add to Cart" at bounding box center [549, 283] width 155 height 23
click at [634, 5] on button "×" at bounding box center [436, 10] width 406 height 20
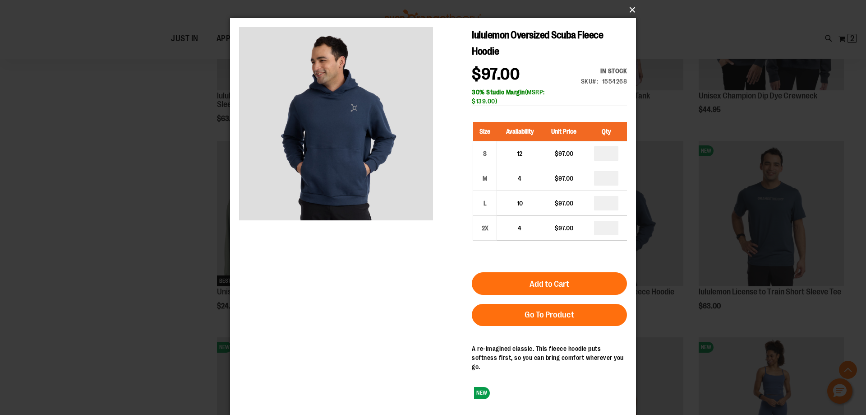
click at [630, 9] on button "×" at bounding box center [436, 10] width 406 height 20
click at [628, 9] on button "×" at bounding box center [436, 10] width 406 height 20
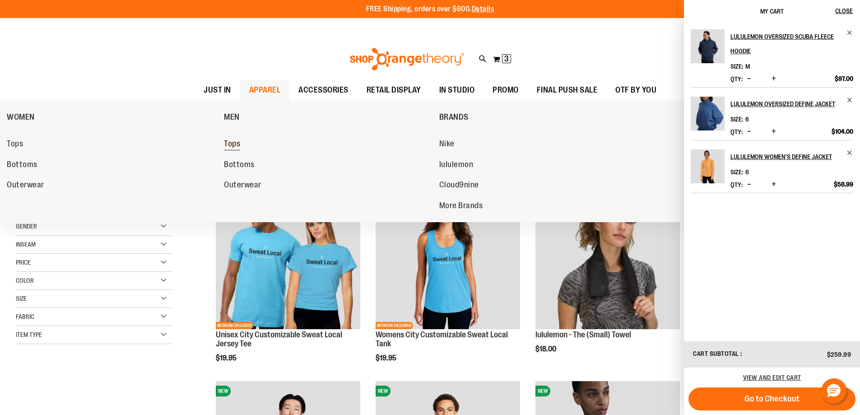
click at [236, 143] on span "Tops" at bounding box center [232, 144] width 16 height 11
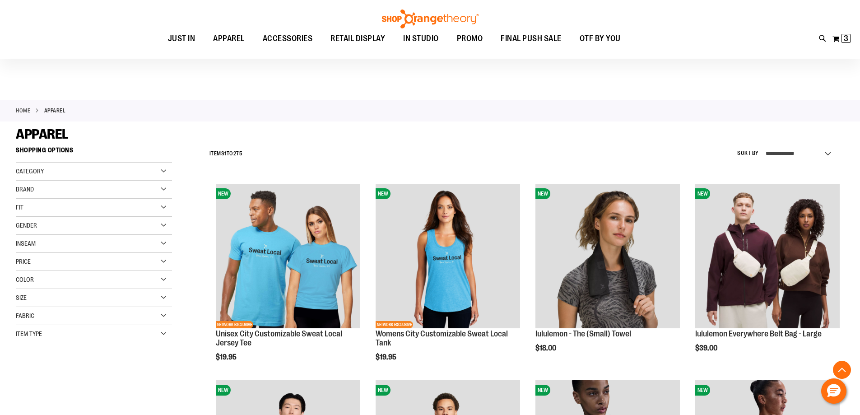
scroll to position [884, 0]
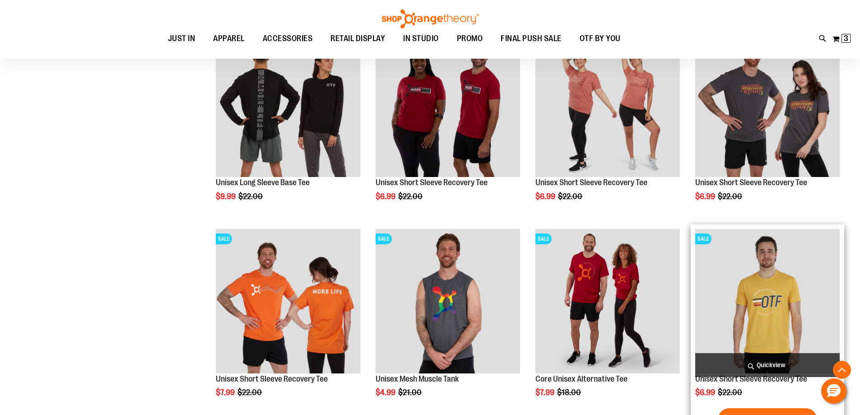
scroll to position [260, 0]
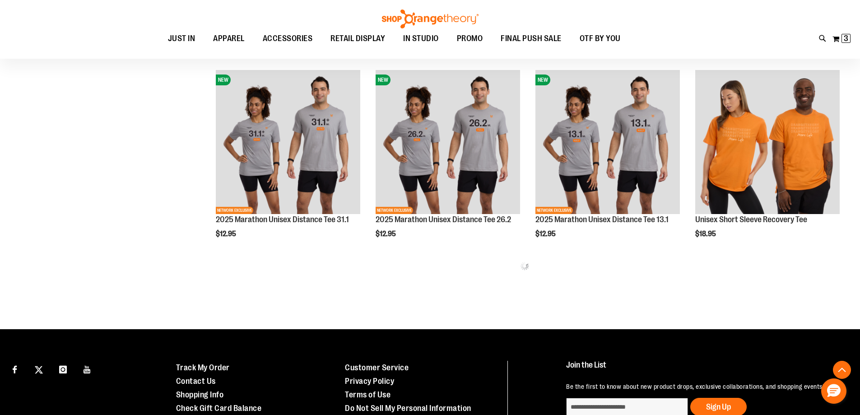
scroll to position [1087, 0]
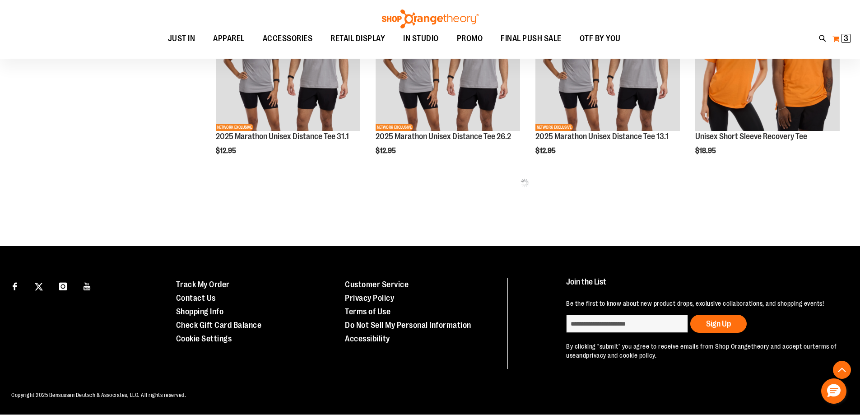
type input "**********"
click at [844, 36] on span "3" at bounding box center [845, 38] width 5 height 9
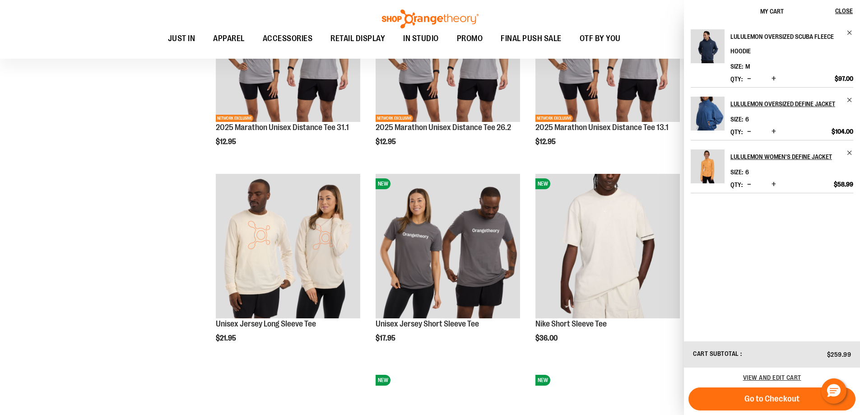
click at [737, 34] on h2 "lululemon Oversized Scuba Fleece Hoodie" at bounding box center [785, 43] width 111 height 29
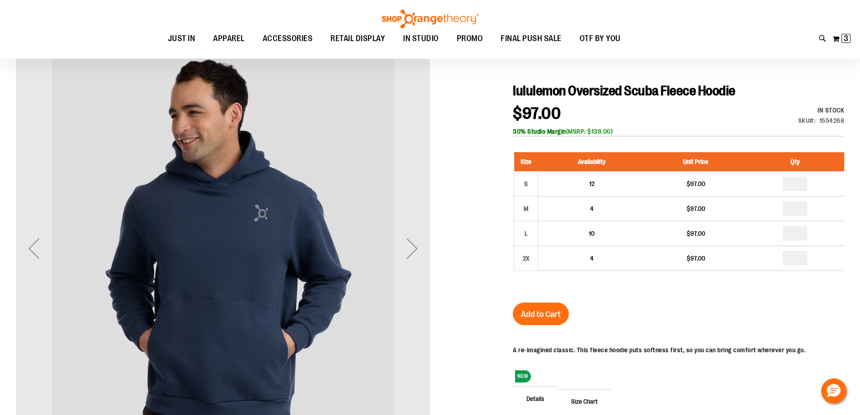
scroll to position [90, 0]
type input "**********"
click at [409, 255] on div "Next" at bounding box center [412, 248] width 36 height 36
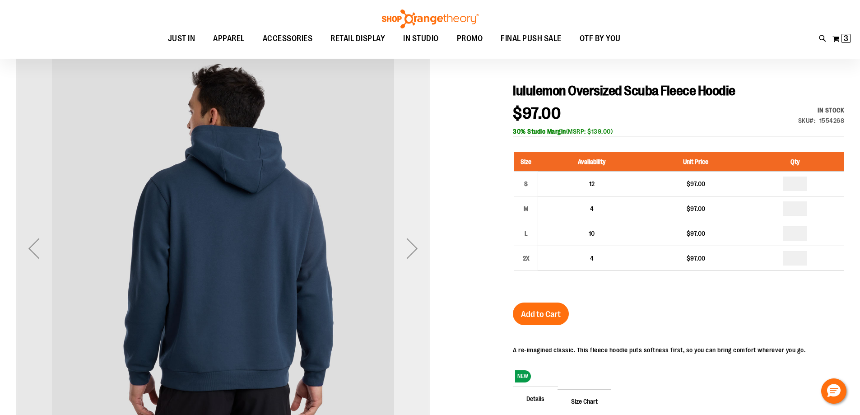
click at [409, 255] on div "Next" at bounding box center [412, 248] width 36 height 36
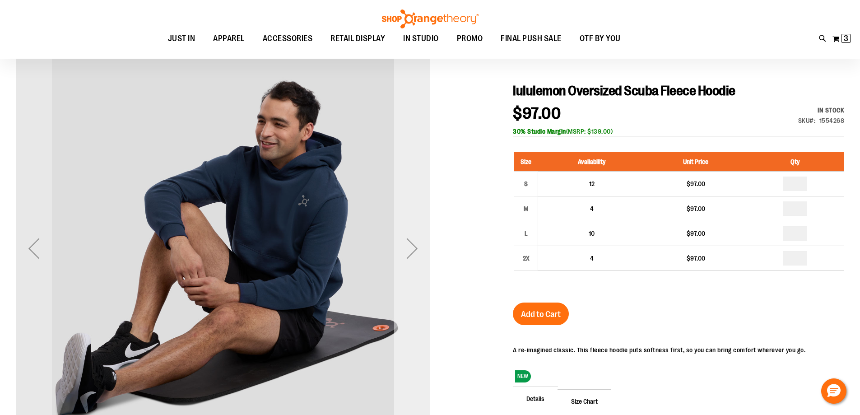
click at [409, 255] on div "Next" at bounding box center [412, 248] width 36 height 36
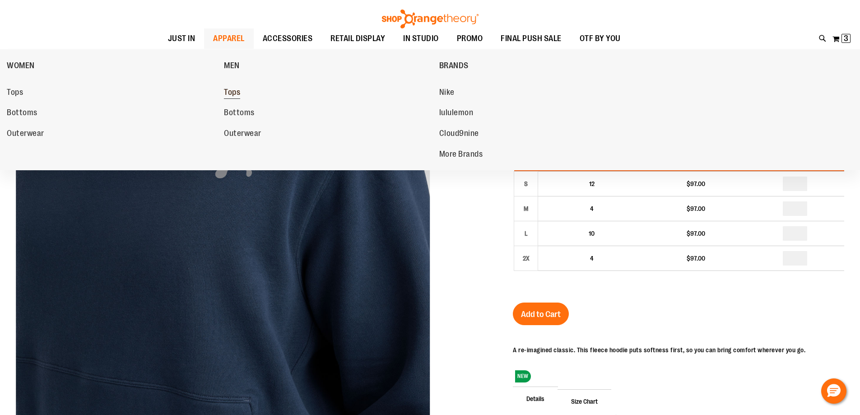
click at [232, 88] on span "Tops" at bounding box center [232, 93] width 16 height 11
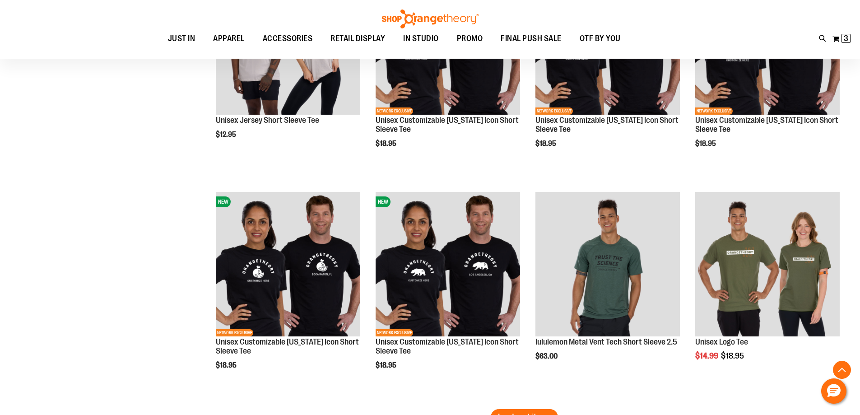
scroll to position [1871, 0]
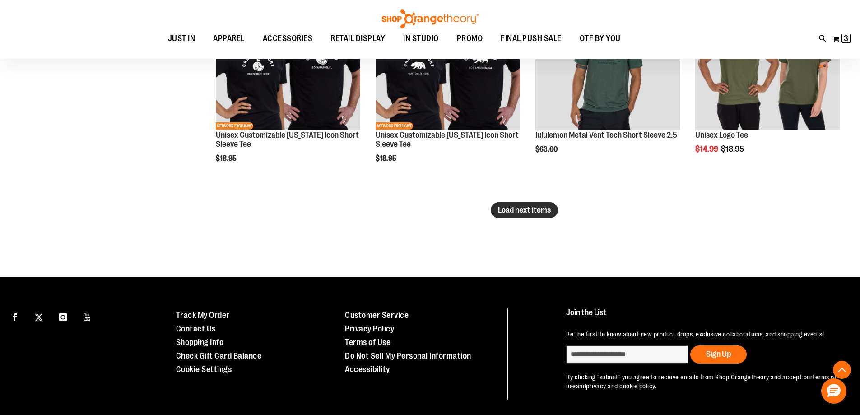
type input "**********"
click at [529, 213] on span "Load next items" at bounding box center [524, 209] width 53 height 9
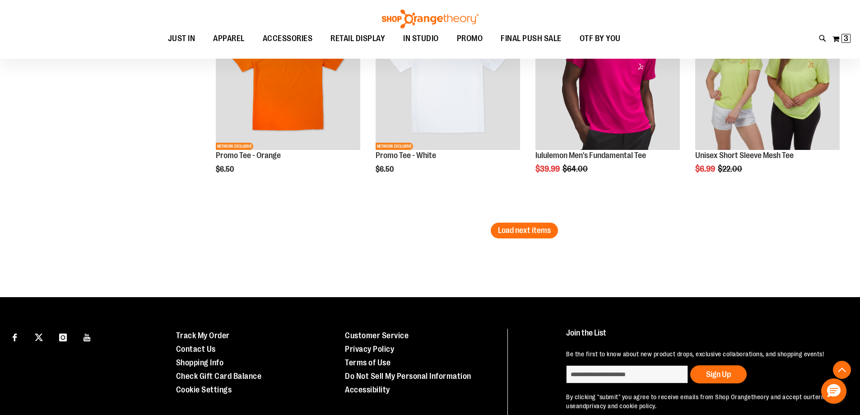
scroll to position [2548, 0]
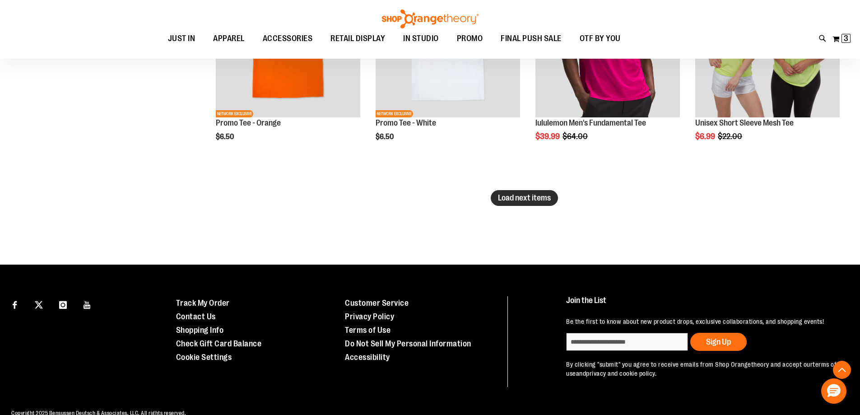
click at [542, 199] on span "Load next items" at bounding box center [524, 197] width 53 height 9
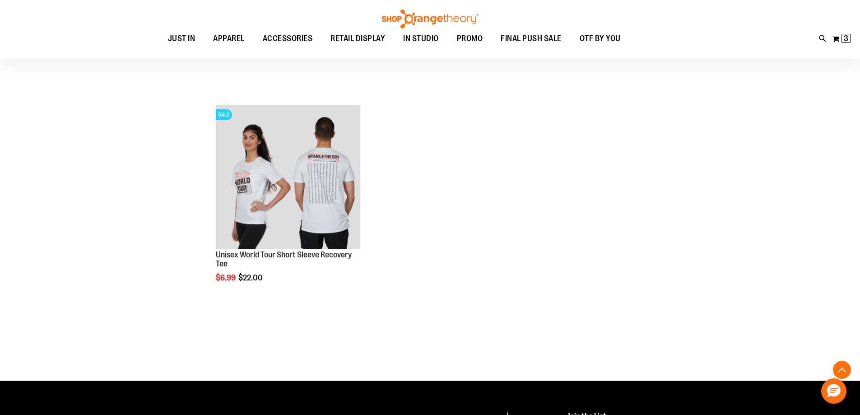
scroll to position [2864, 0]
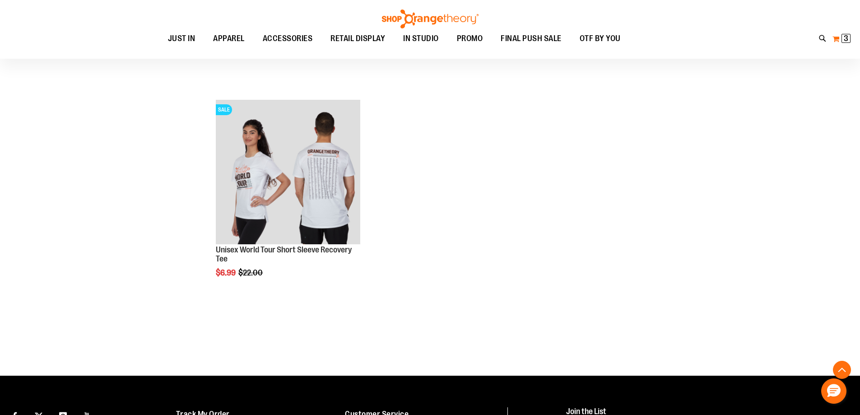
click at [847, 35] on span "3" at bounding box center [845, 38] width 5 height 9
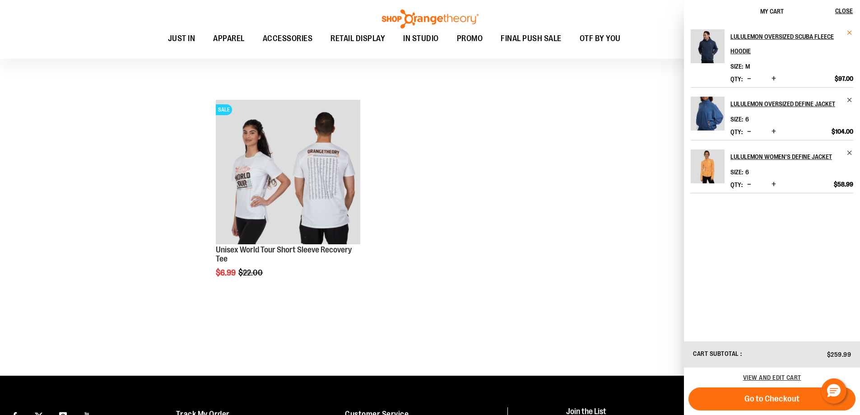
click at [847, 30] on span "Remove item" at bounding box center [849, 32] width 7 height 7
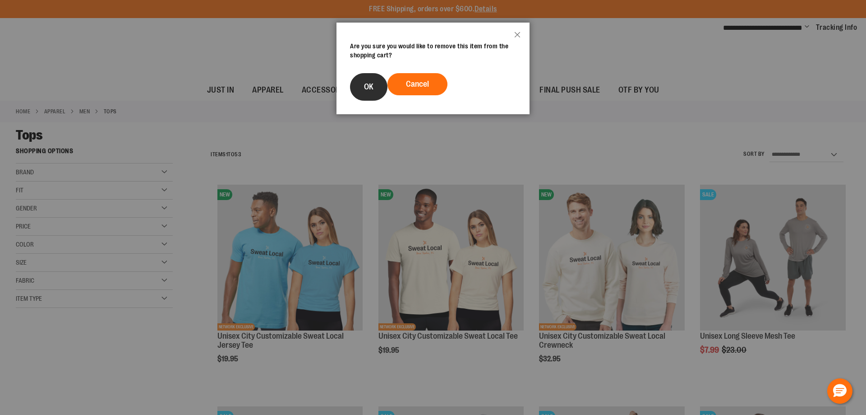
click at [367, 93] on button "OK" at bounding box center [368, 87] width 37 height 28
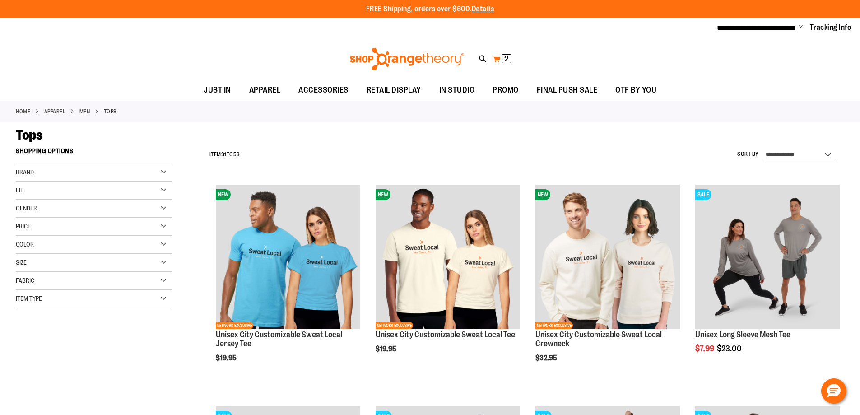
click at [505, 60] on span "2" at bounding box center [506, 58] width 4 height 9
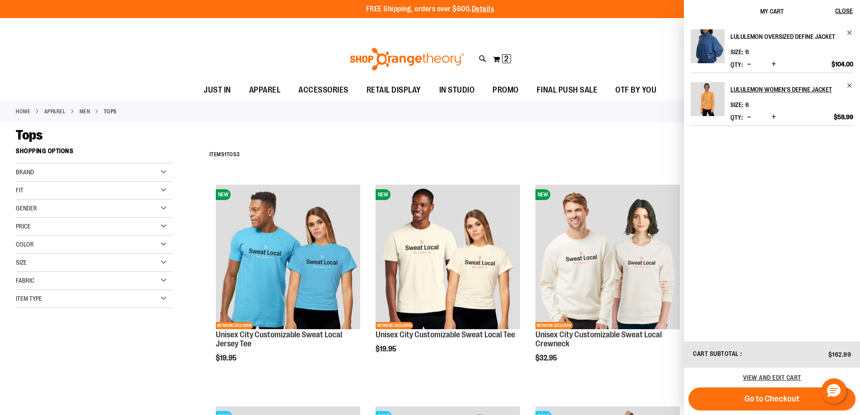
click at [743, 44] on h2 "lululemon Oversized Define Jacket" at bounding box center [785, 36] width 111 height 14
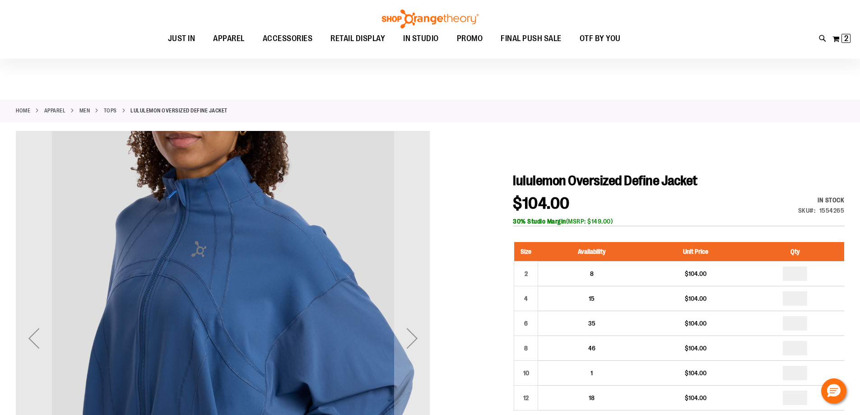
scroll to position [90, 0]
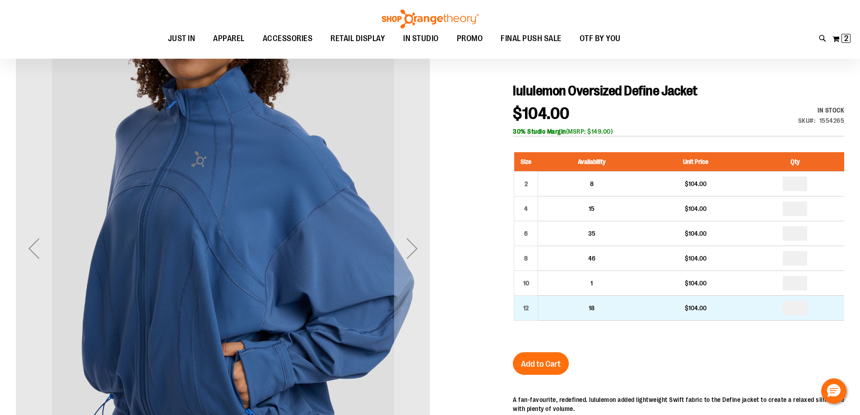
type input "**********"
click at [802, 310] on input "*" at bounding box center [795, 308] width 24 height 14
type input "*"
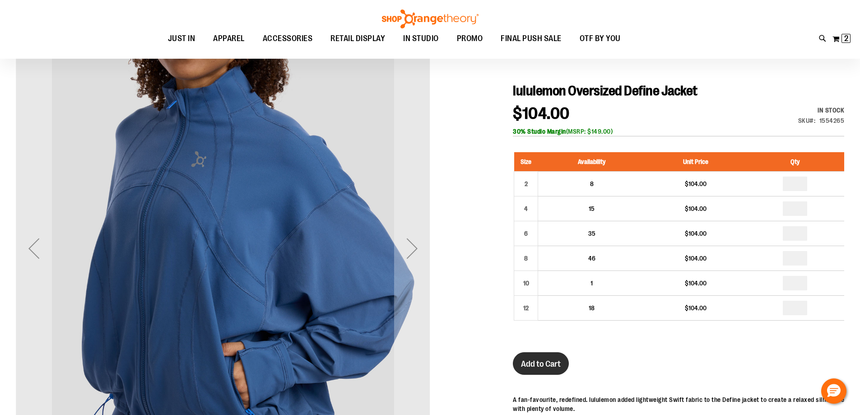
click at [550, 357] on button "Add to Cart" at bounding box center [541, 363] width 56 height 23
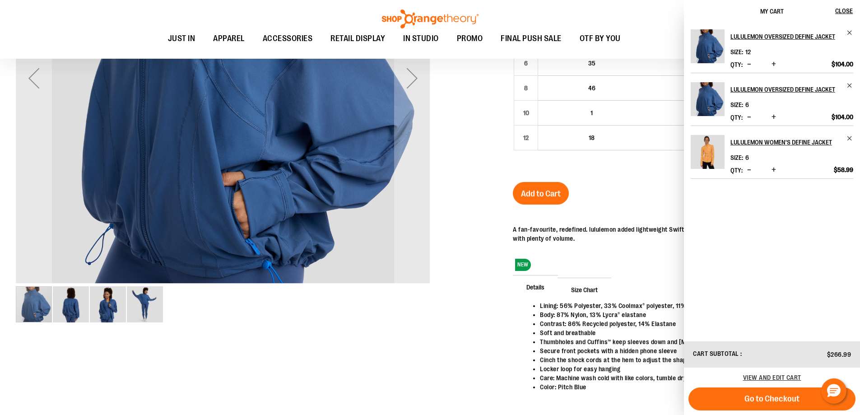
scroll to position [270, 0]
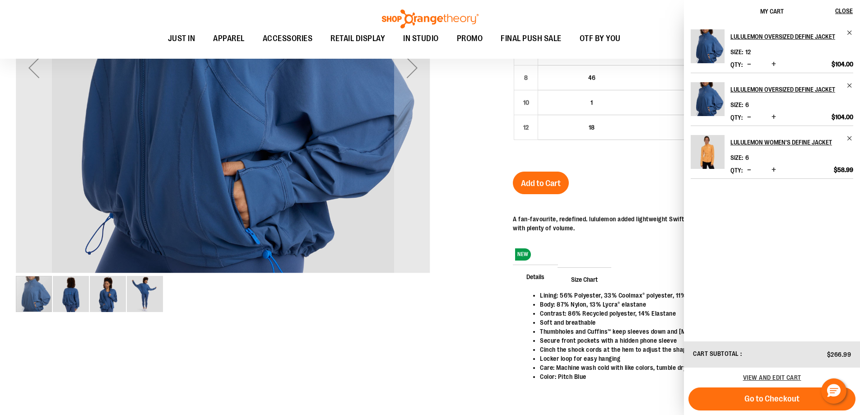
click at [588, 278] on span "Size Chart" at bounding box center [584, 278] width 54 height 23
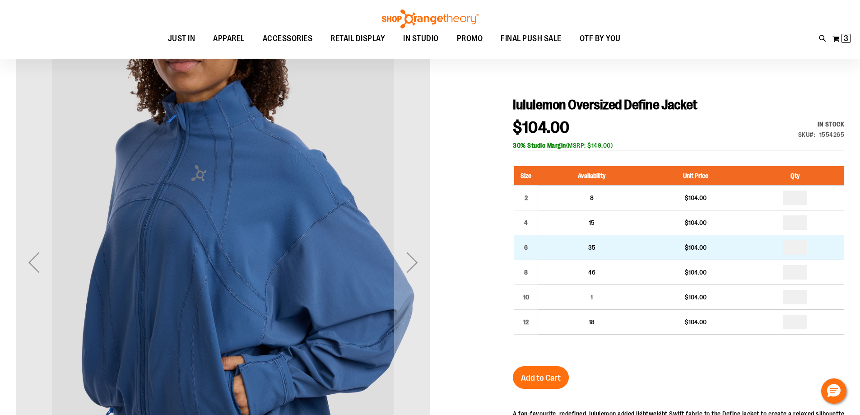
scroll to position [90, 0]
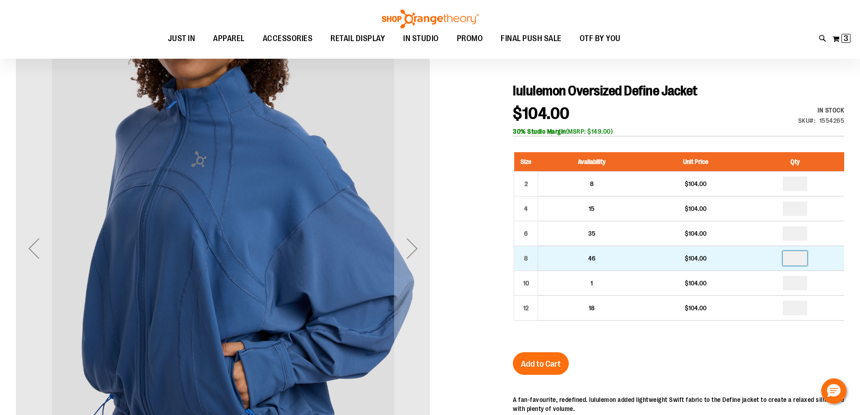
click at [807, 255] on input "number" at bounding box center [795, 258] width 24 height 14
type input "*"
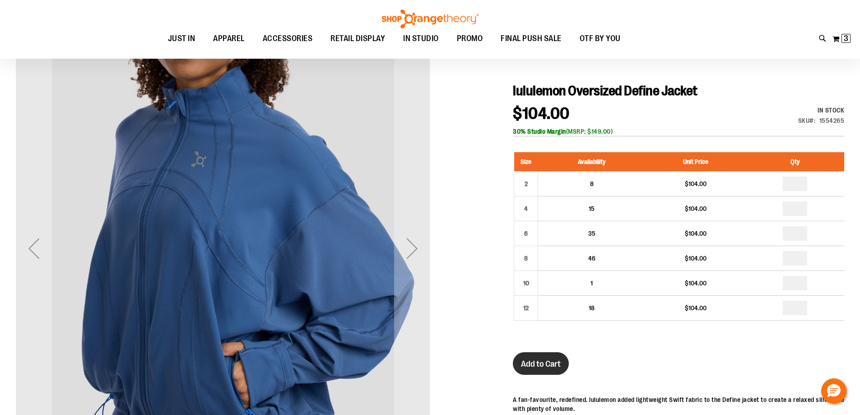
click at [550, 360] on span "Add to Cart" at bounding box center [541, 364] width 40 height 10
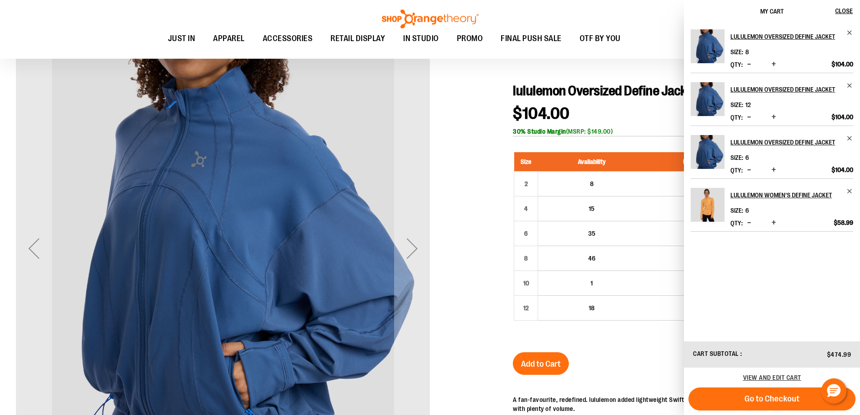
click at [751, 174] on span "Decrease product quantity" at bounding box center [749, 169] width 4 height 9
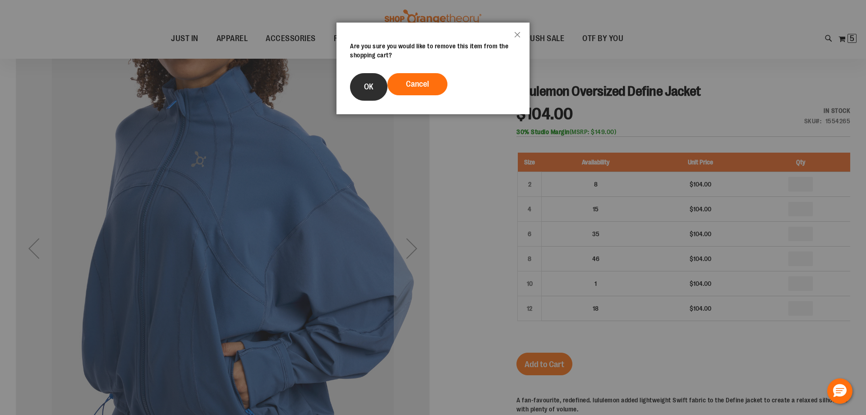
click at [366, 85] on span "OK" at bounding box center [368, 86] width 9 height 9
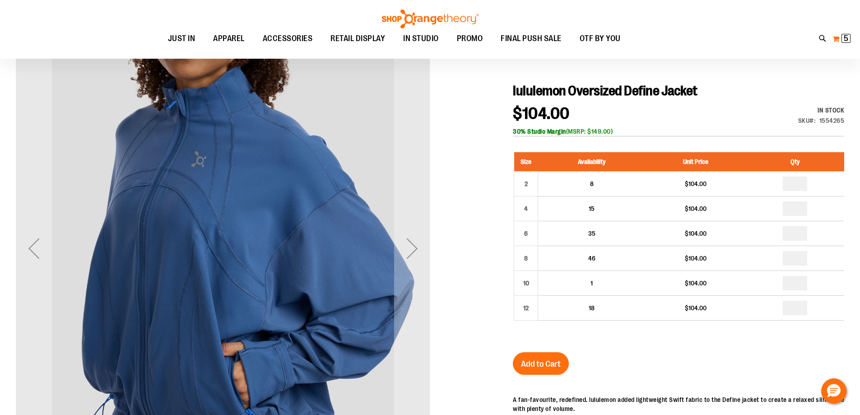
click at [843, 39] on span "5" at bounding box center [845, 38] width 5 height 9
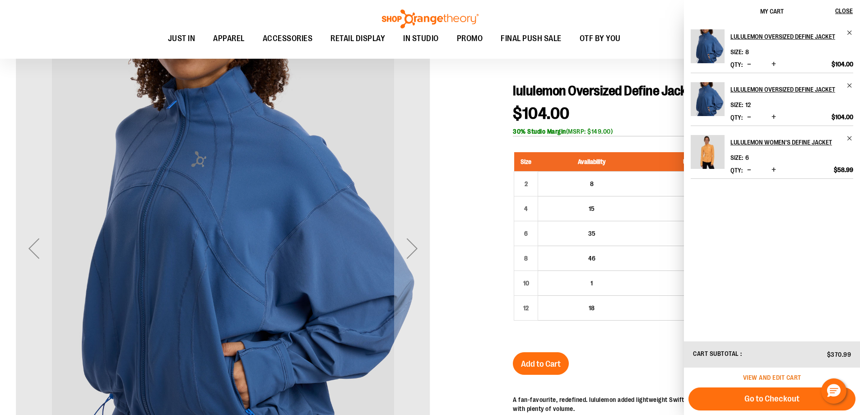
click at [800, 379] on span "View and edit cart" at bounding box center [772, 377] width 58 height 7
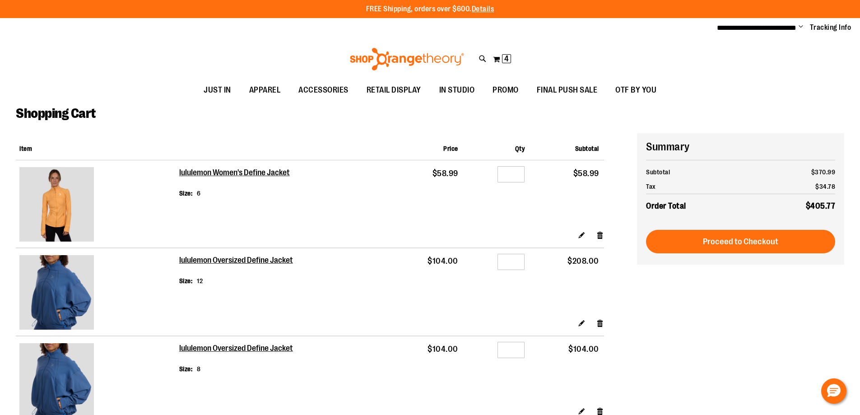
type input "**********"
click at [790, 414] on div at bounding box center [430, 415] width 860 height 0
type input "*********"
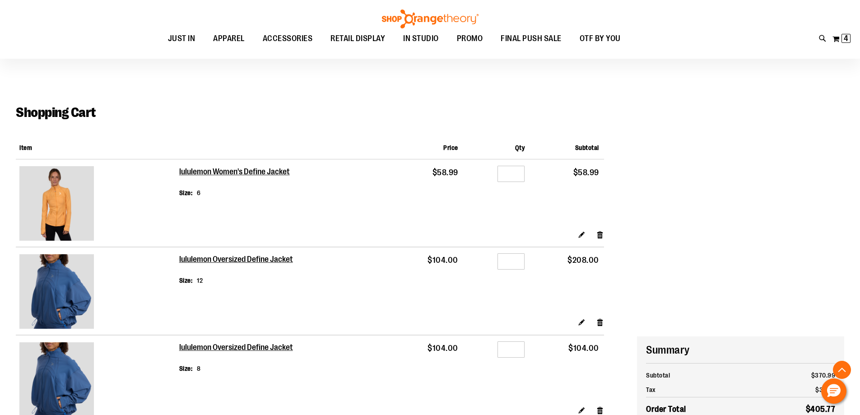
scroll to position [278, 0]
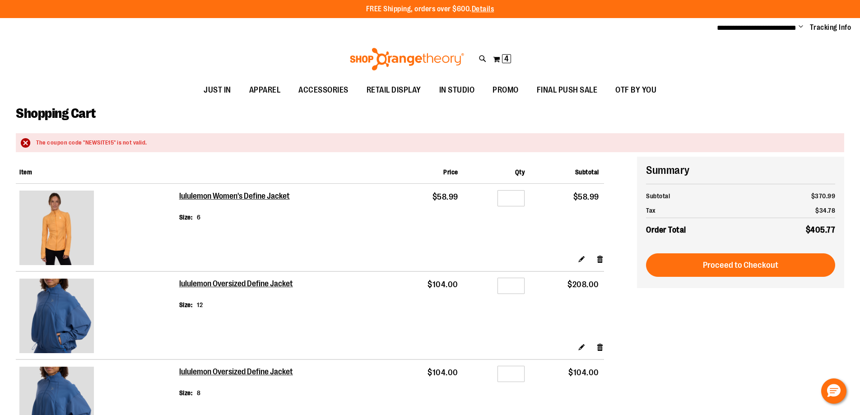
drag, startPoint x: 590, startPoint y: 241, endPoint x: 578, endPoint y: 302, distance: 62.2
click at [667, 385] on div "**********" at bounding box center [430, 328] width 828 height 343
click at [595, 414] on div at bounding box center [430, 415] width 860 height 0
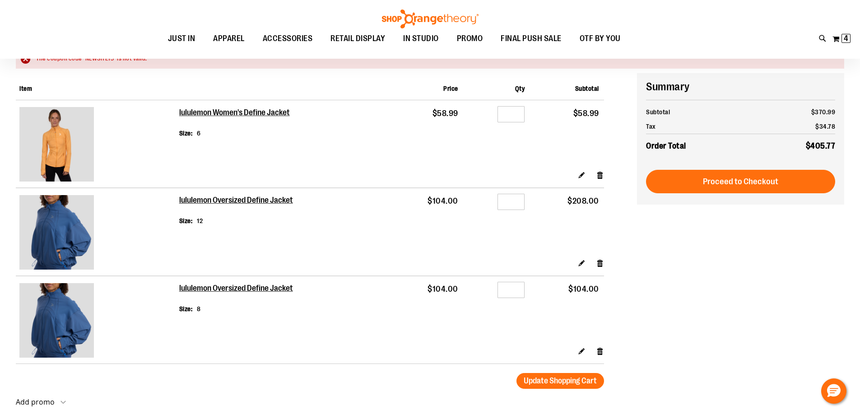
scroll to position [90, 0]
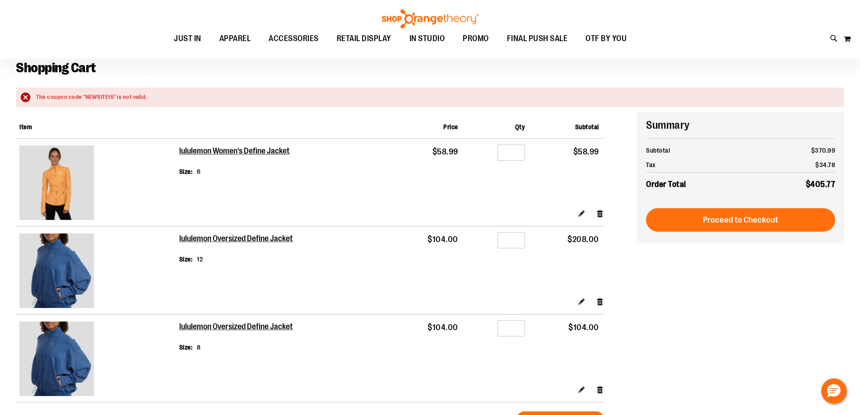
scroll to position [45, 0]
type input "**********"
click at [519, 240] on input "*" at bounding box center [510, 240] width 27 height 16
type input "*"
click at [516, 411] on button "Update Shopping Cart" at bounding box center [560, 419] width 88 height 16
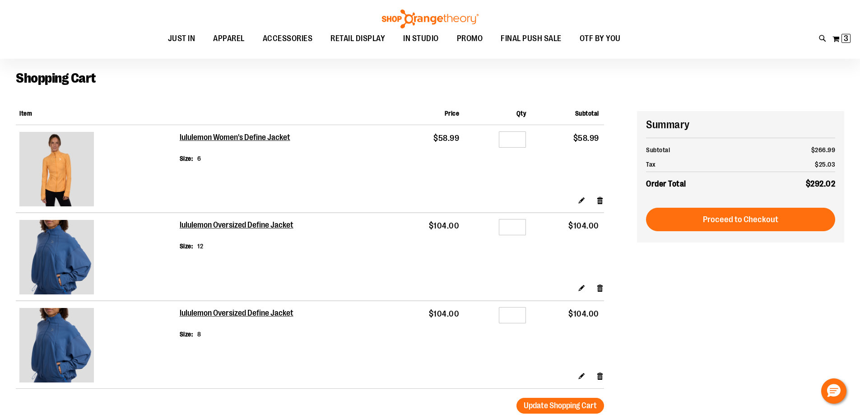
scroll to position [90, 0]
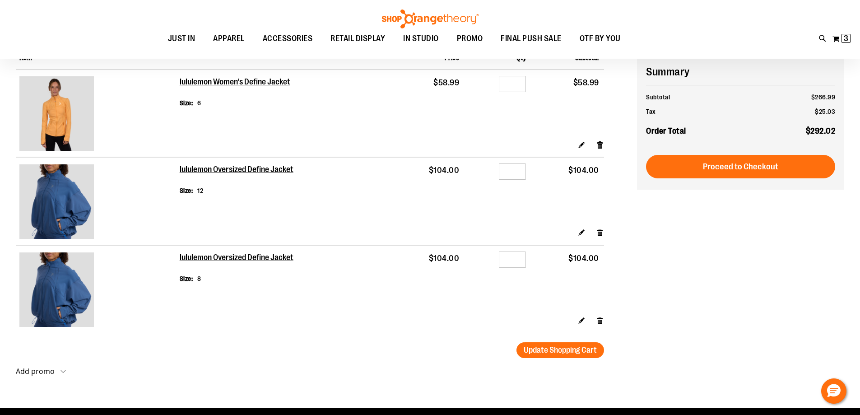
type input "**********"
click at [840, 325] on div at bounding box center [430, 325] width 860 height 0
